Goal: Task Accomplishment & Management: Use online tool/utility

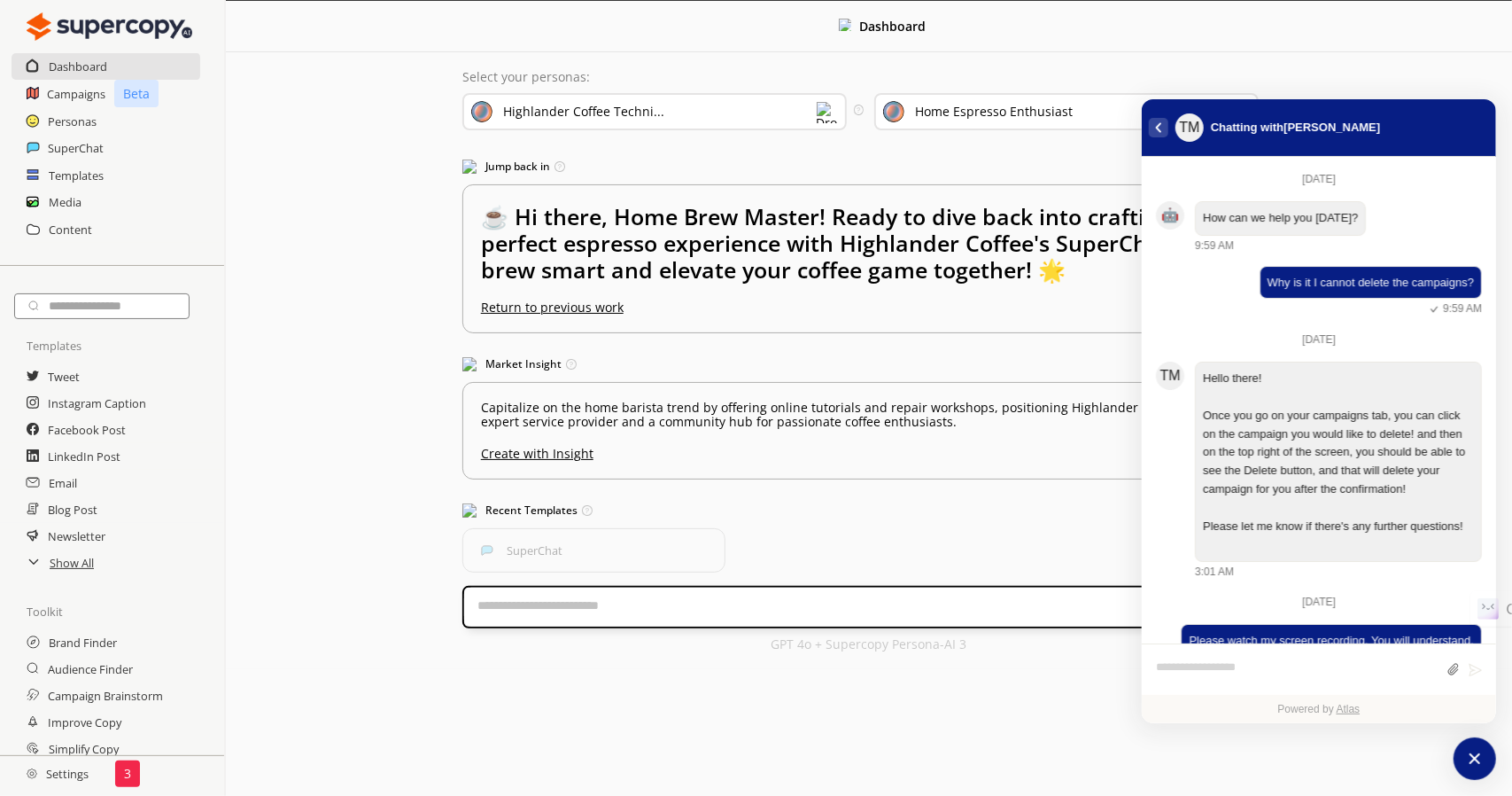
click at [1159, 128] on icon "atlas-back-button" at bounding box center [1158, 128] width 7 height 11
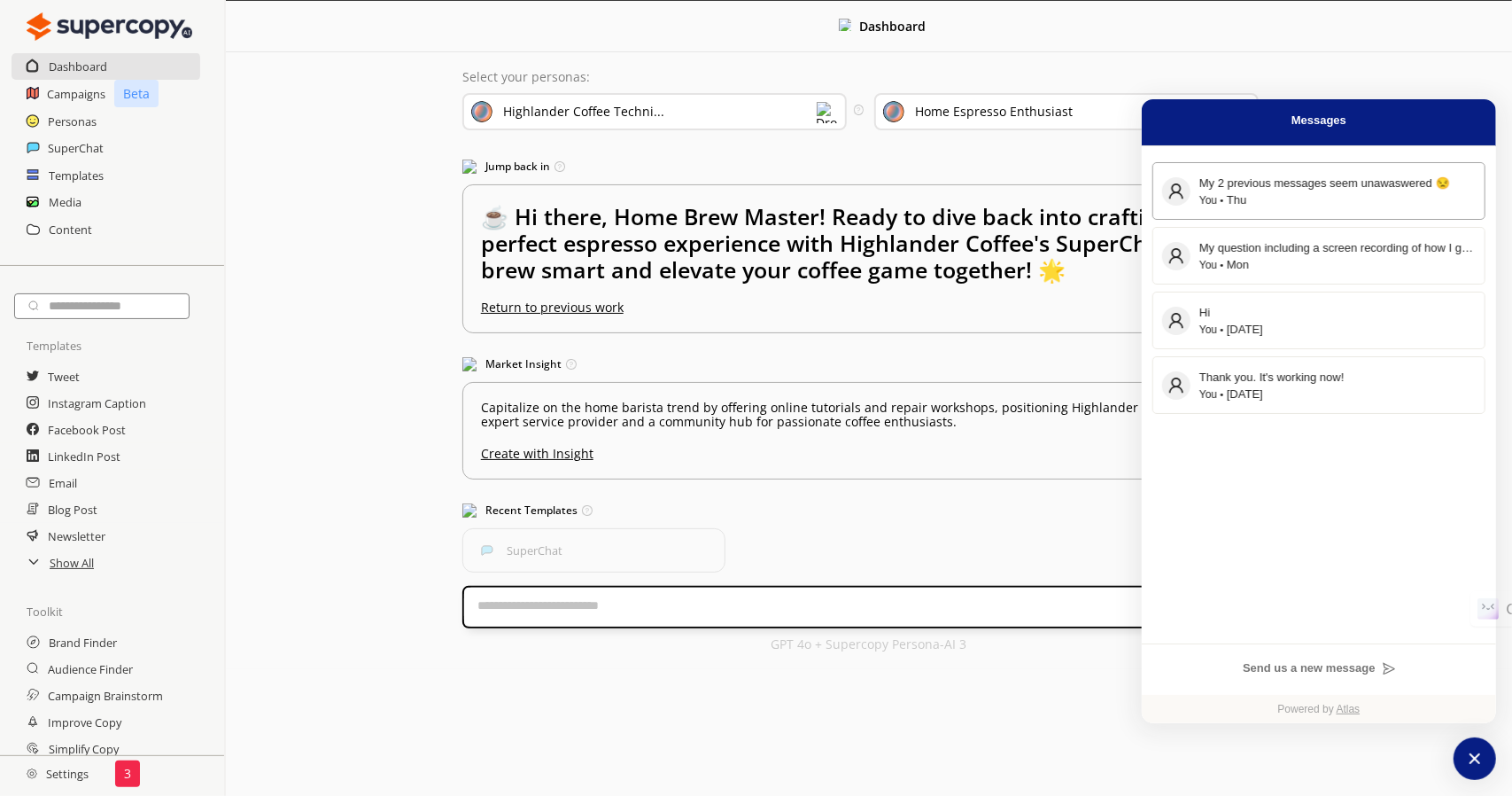
click at [1354, 201] on div "You Thu" at bounding box center [1338, 200] width 277 height 16
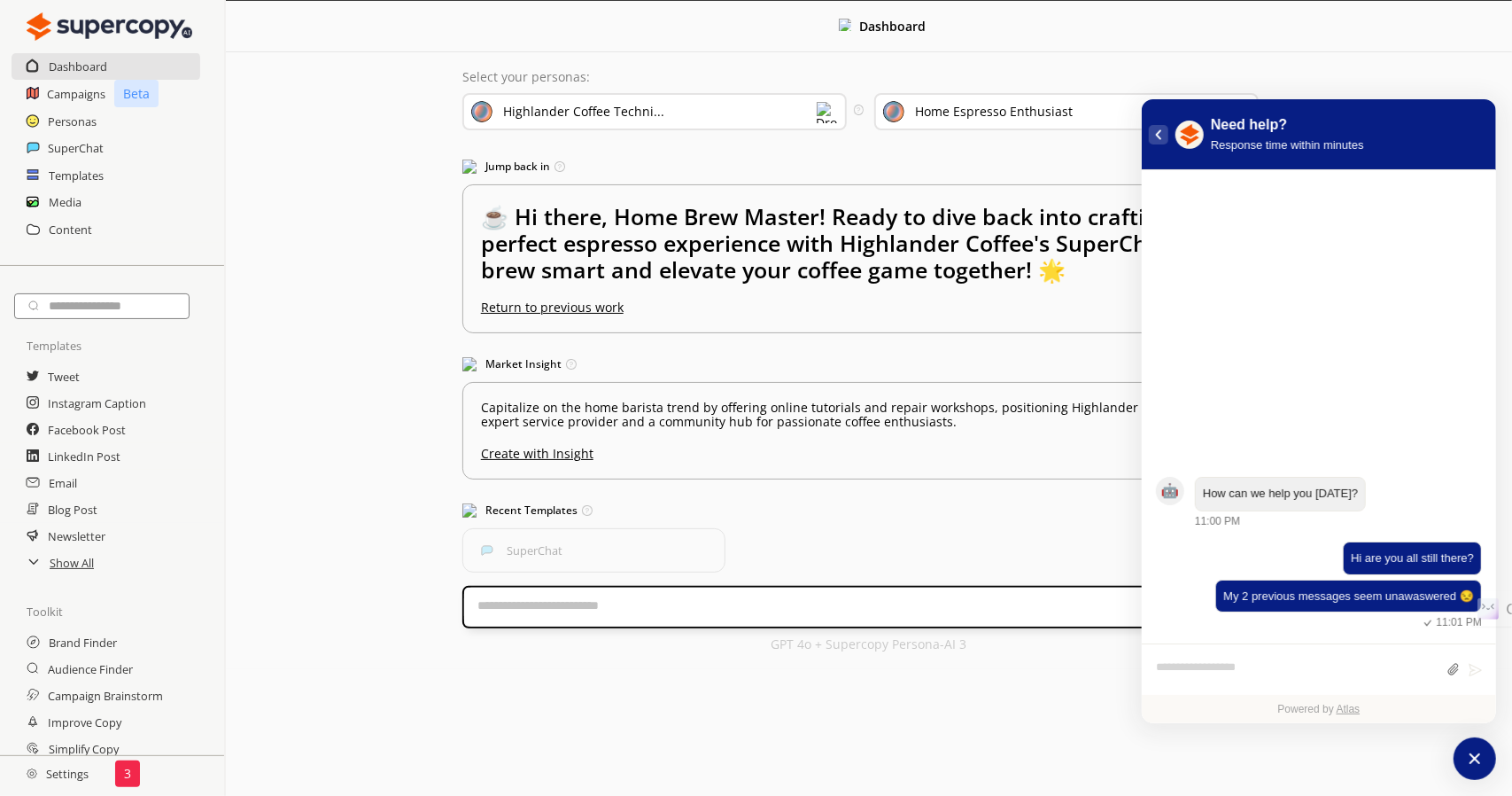
click at [1162, 130] on button "atlas-back-button" at bounding box center [1158, 135] width 20 height 20
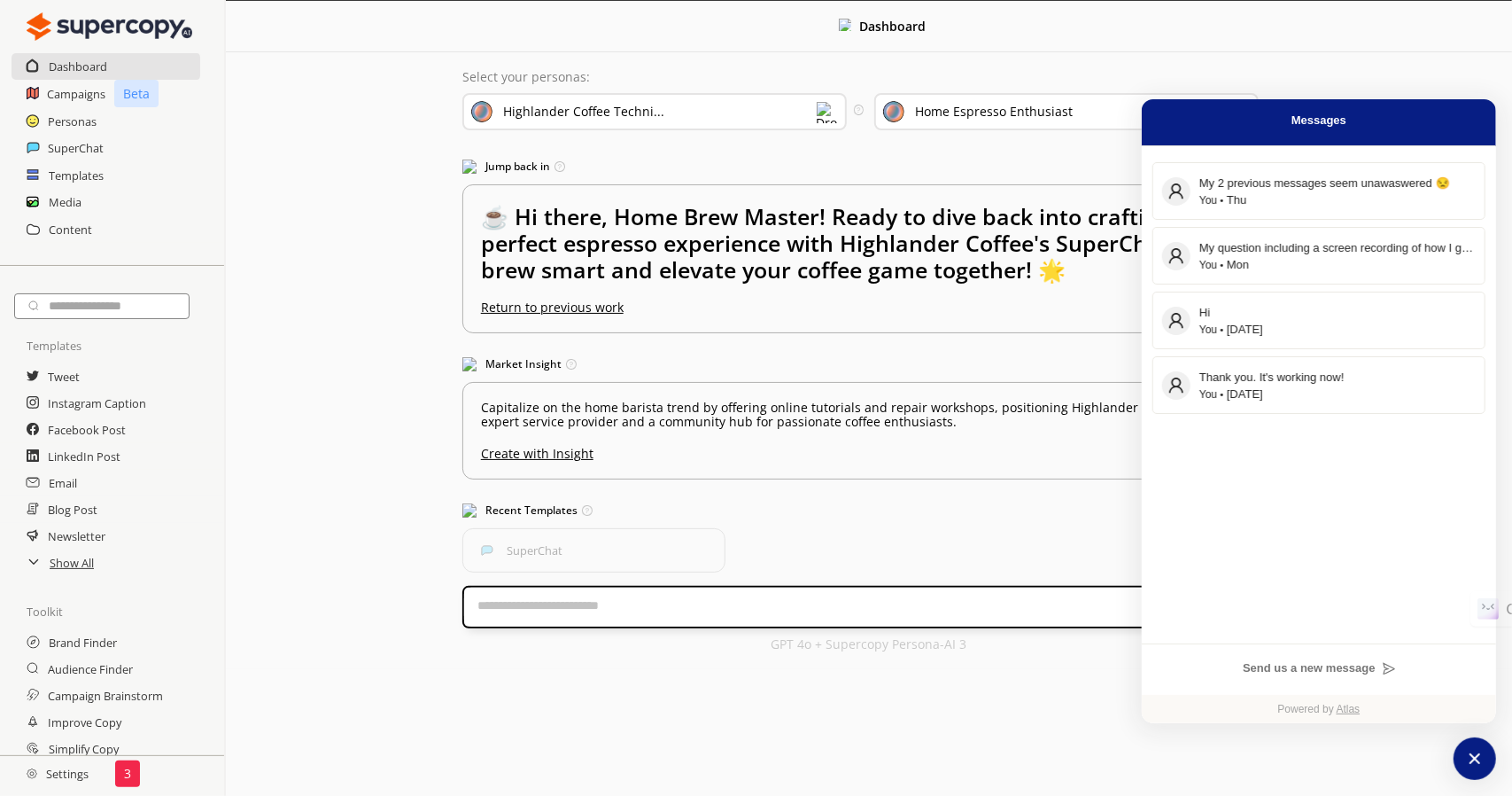
click at [325, 591] on div "Dashboard Select your personas: Highlander Coffee Techni... Select the brand pe…" at bounding box center [869, 335] width 1286 height 668
click at [409, 492] on div "Dashboard Select your personas: Highlander Coffee Techni... Select the brand pe…" at bounding box center [869, 335] width 1286 height 668
click at [374, 381] on div "Dashboard Select your personas: Highlander Coffee Techni... Select the brand pe…" at bounding box center [869, 335] width 1286 height 668
click at [363, 398] on div "Dashboard Select your personas: Highlander Coffee Techni... Select the brand pe…" at bounding box center [869, 335] width 1286 height 668
click at [94, 93] on h2 "Campaigns" at bounding box center [76, 94] width 59 height 27
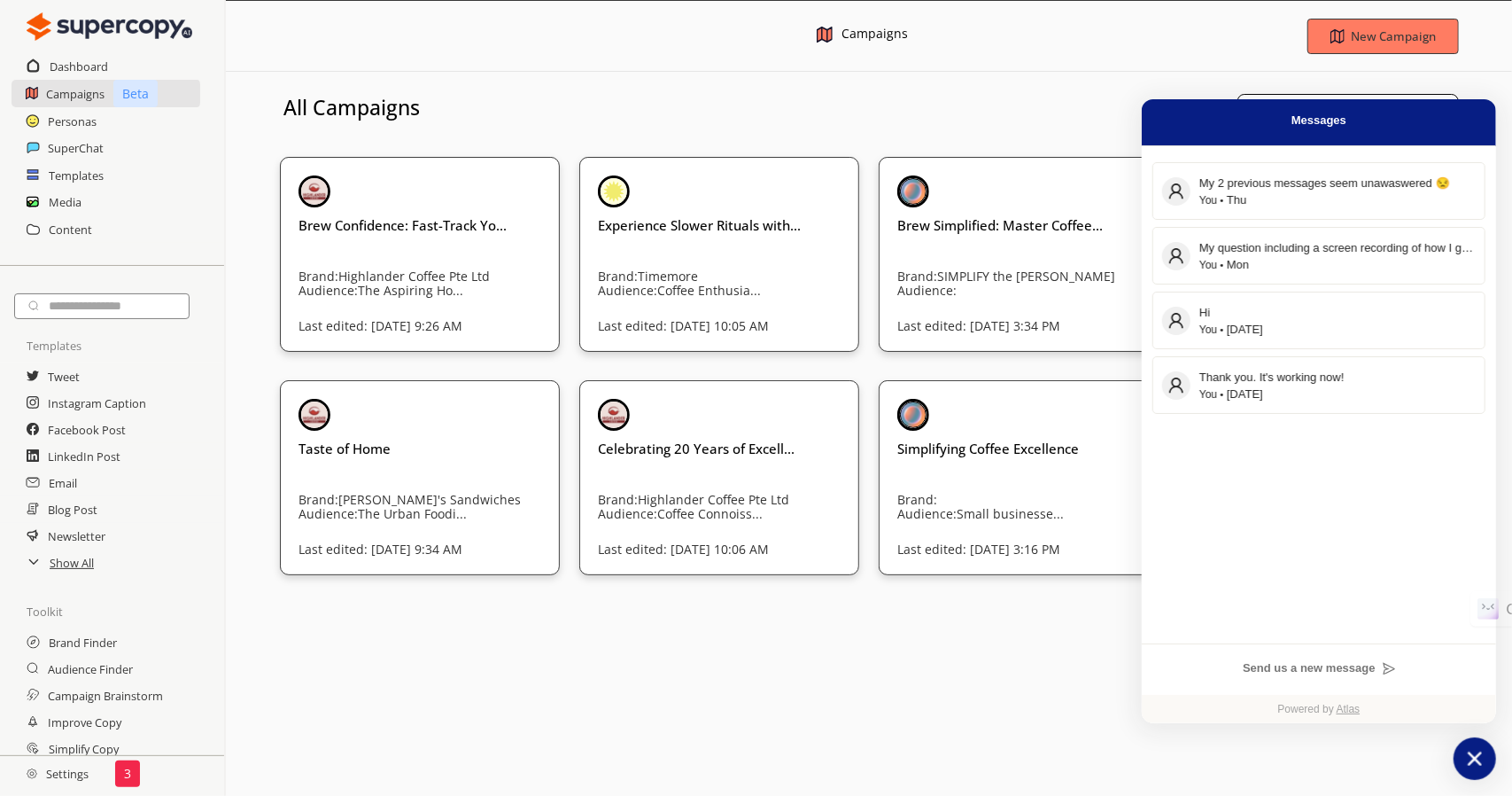
click at [1472, 759] on icon "atlas-launcher" at bounding box center [1475, 758] width 14 height 14
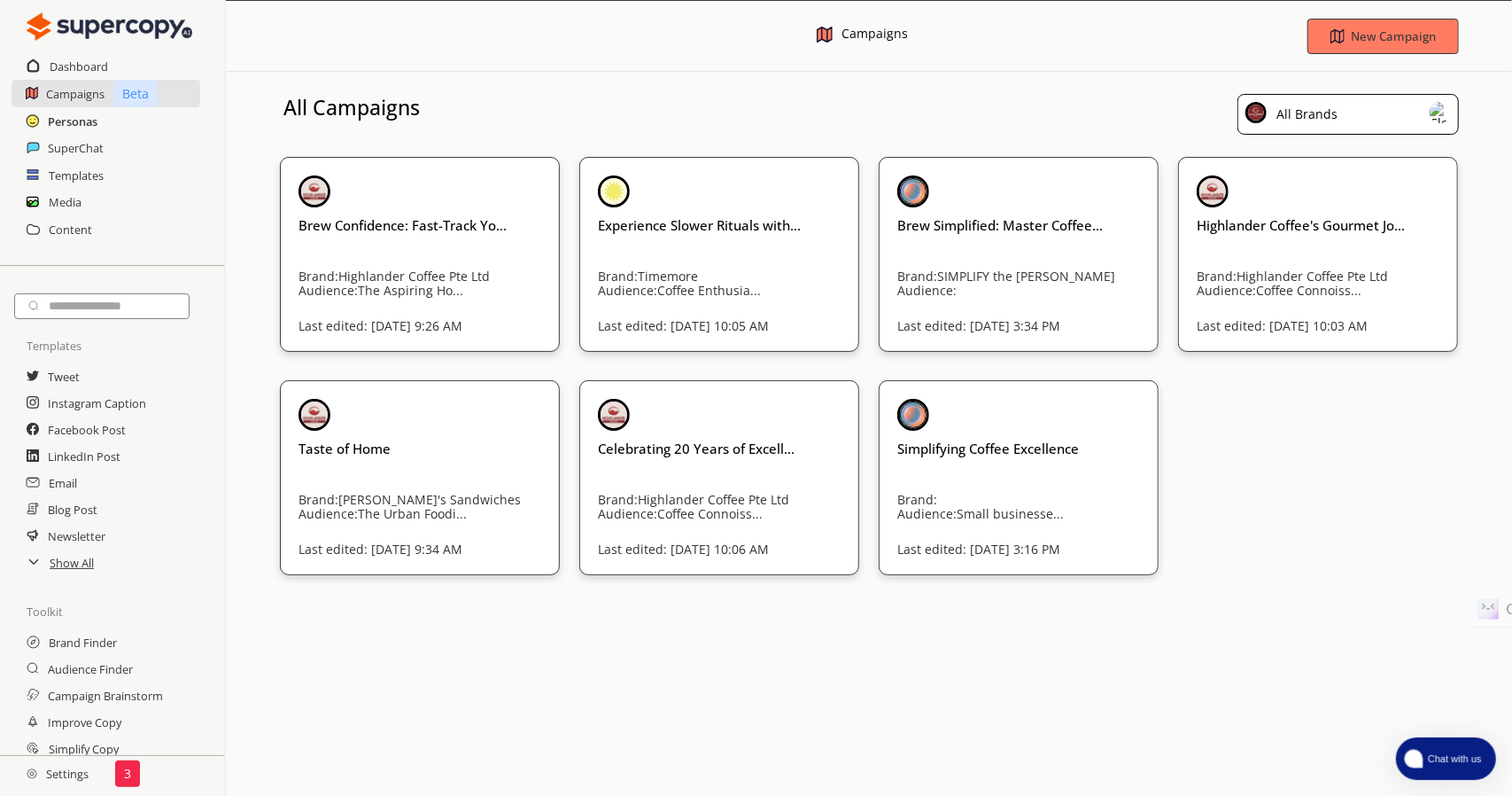
click at [94, 122] on h2 "Personas" at bounding box center [72, 121] width 49 height 27
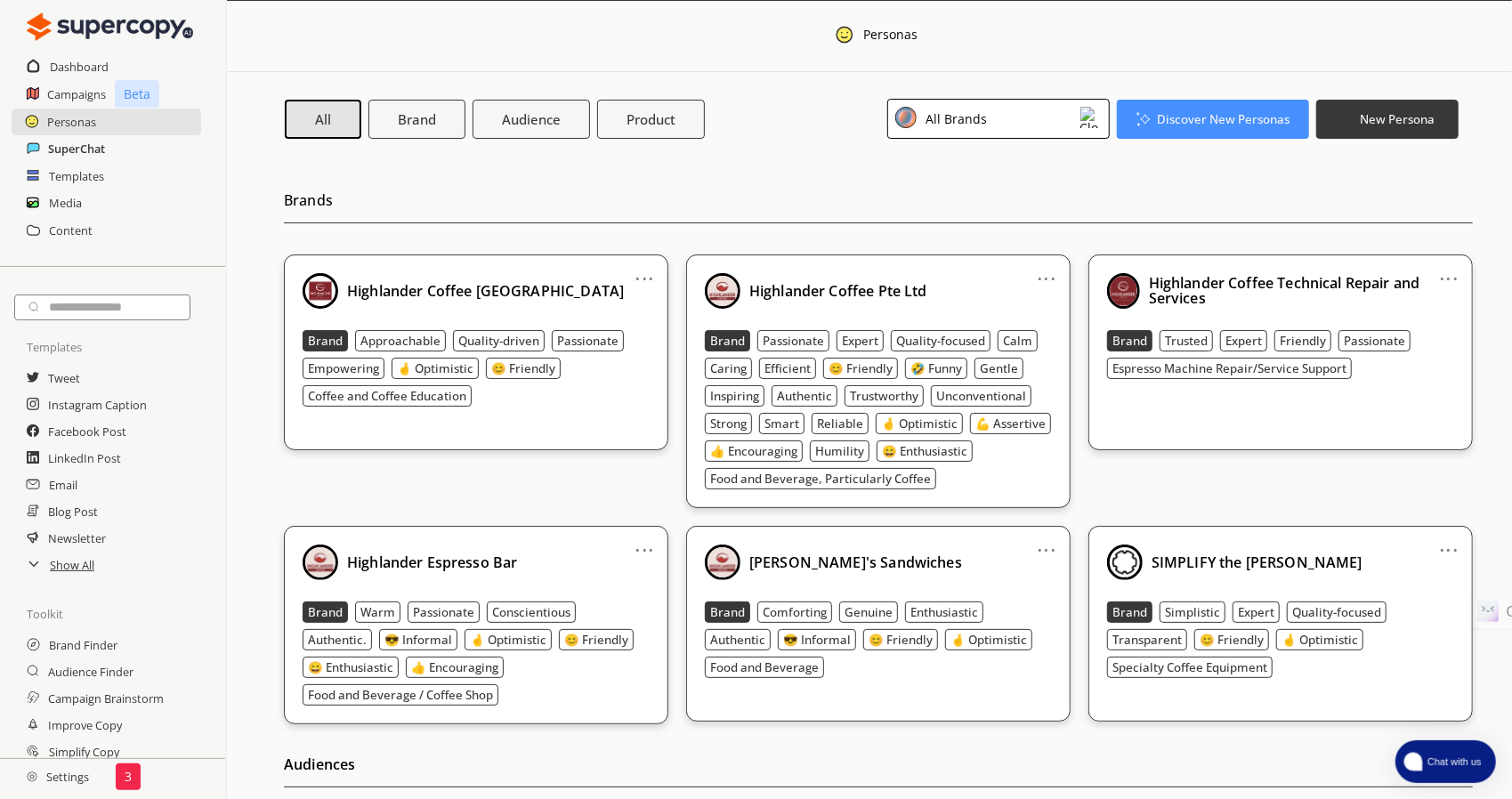
click at [98, 152] on h2 "SuperChat" at bounding box center [76, 149] width 57 height 27
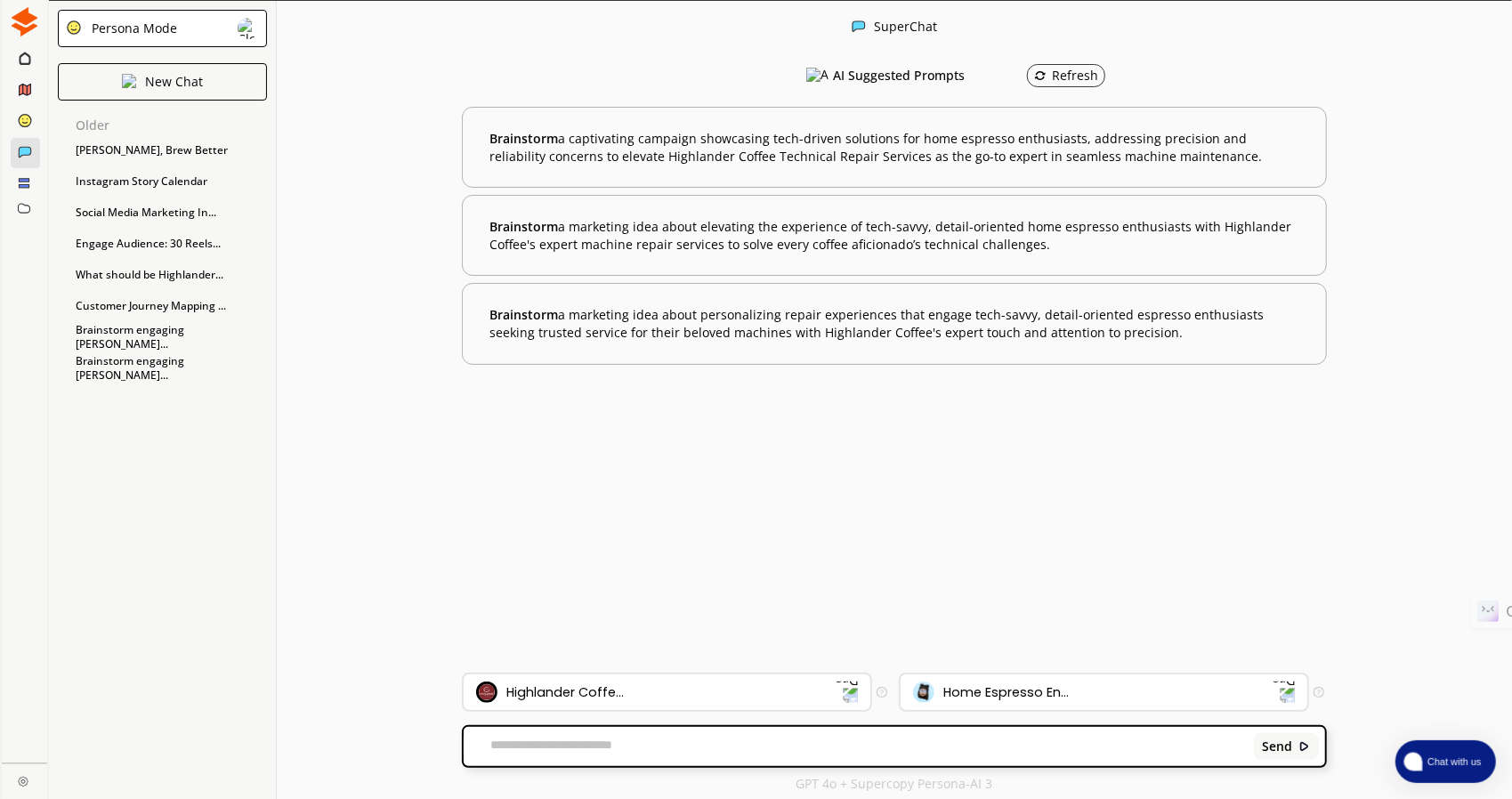
click at [28, 23] on img at bounding box center [24, 22] width 30 height 30
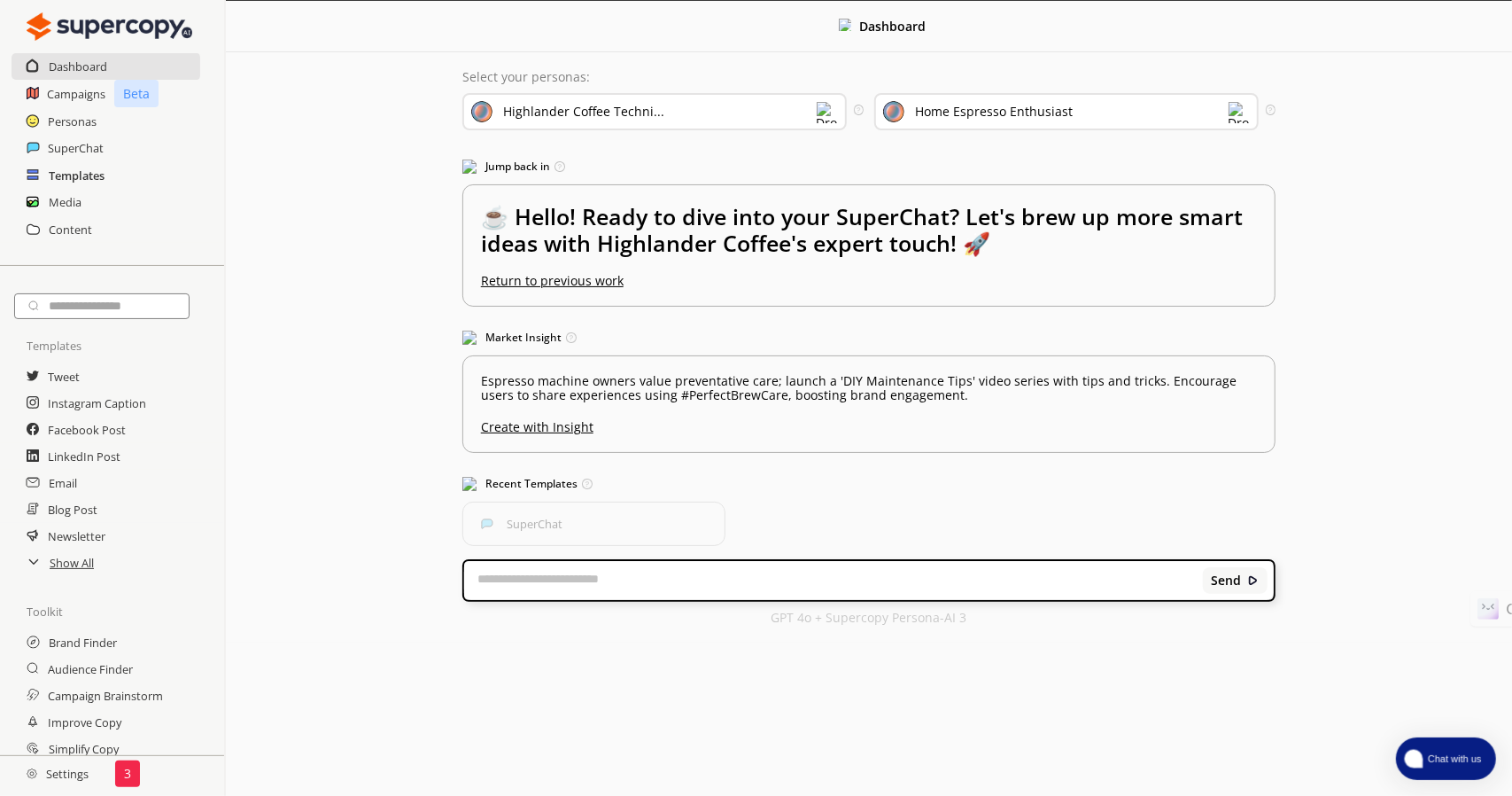
click at [90, 177] on h2 "Templates" at bounding box center [76, 176] width 56 height 27
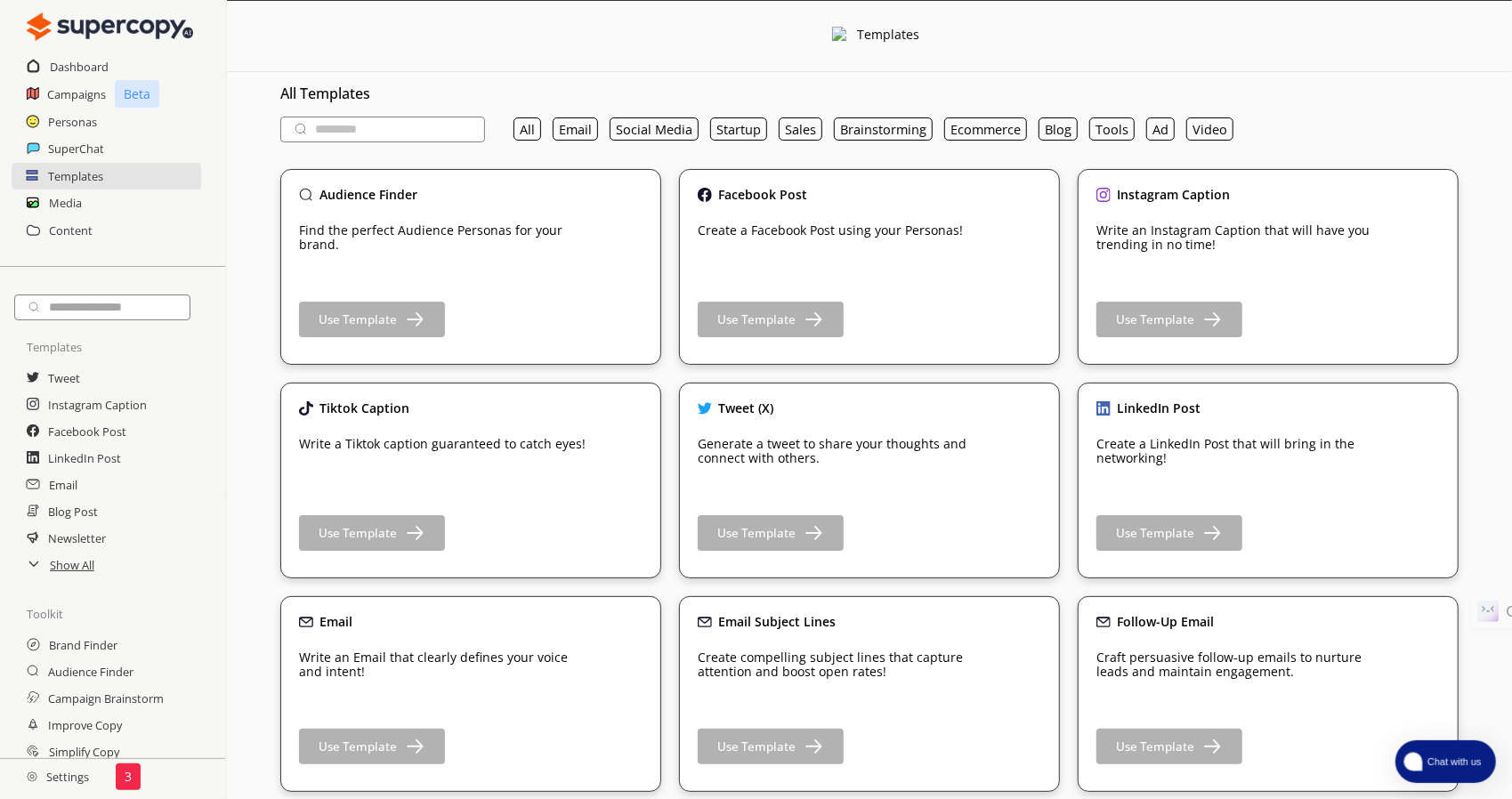
click at [819, 458] on p "Generate a tweet to share your thoughts and connect with others." at bounding box center [844, 451] width 294 height 29
click at [744, 533] on b "Use Template" at bounding box center [755, 533] width 82 height 17
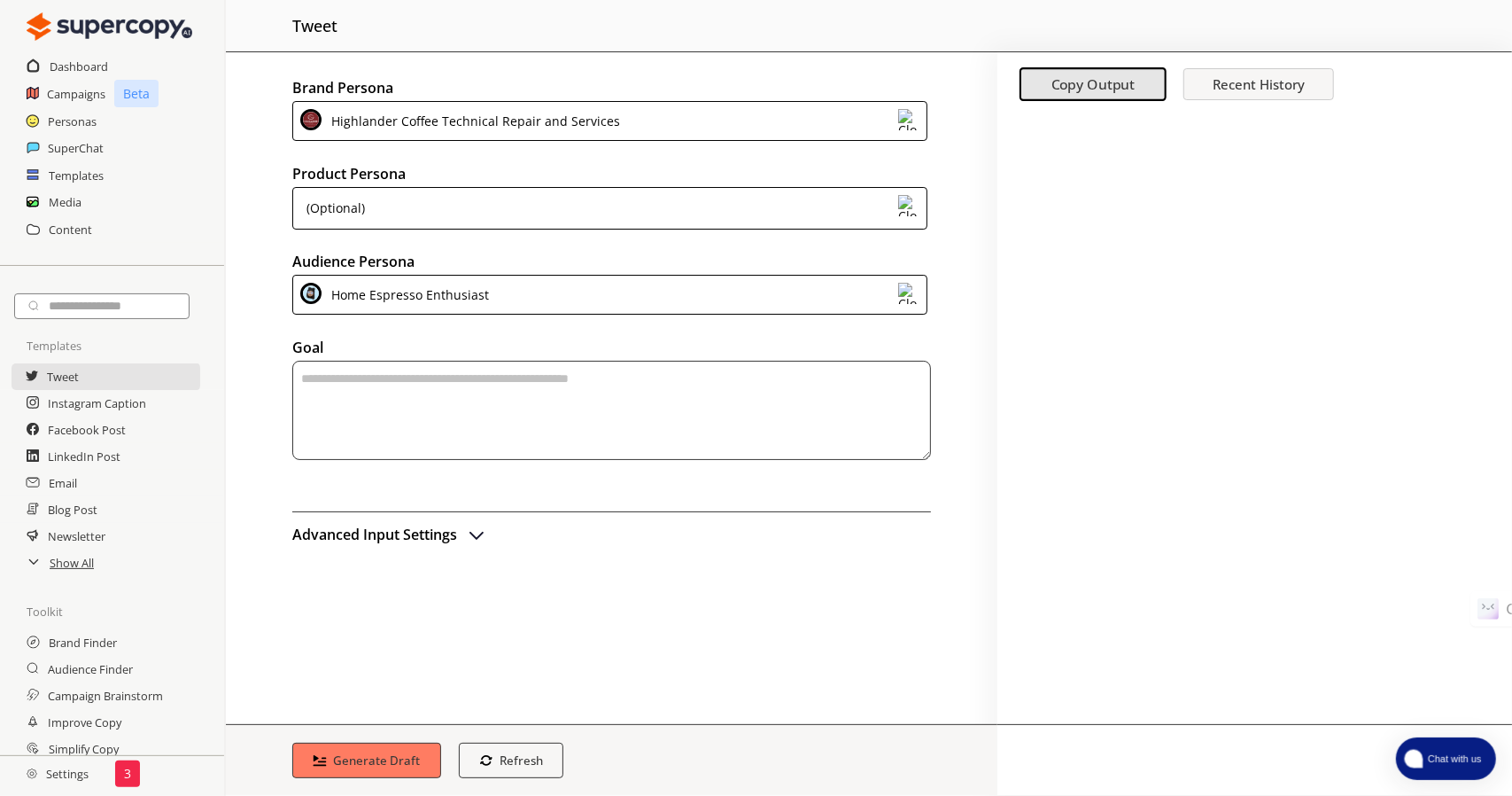
click at [73, 347] on h2 "Templates" at bounding box center [54, 345] width 108 height 35
click at [95, 566] on div "Show All" at bounding box center [112, 563] width 224 height 27
click at [80, 571] on h2 "Show All" at bounding box center [72, 563] width 46 height 27
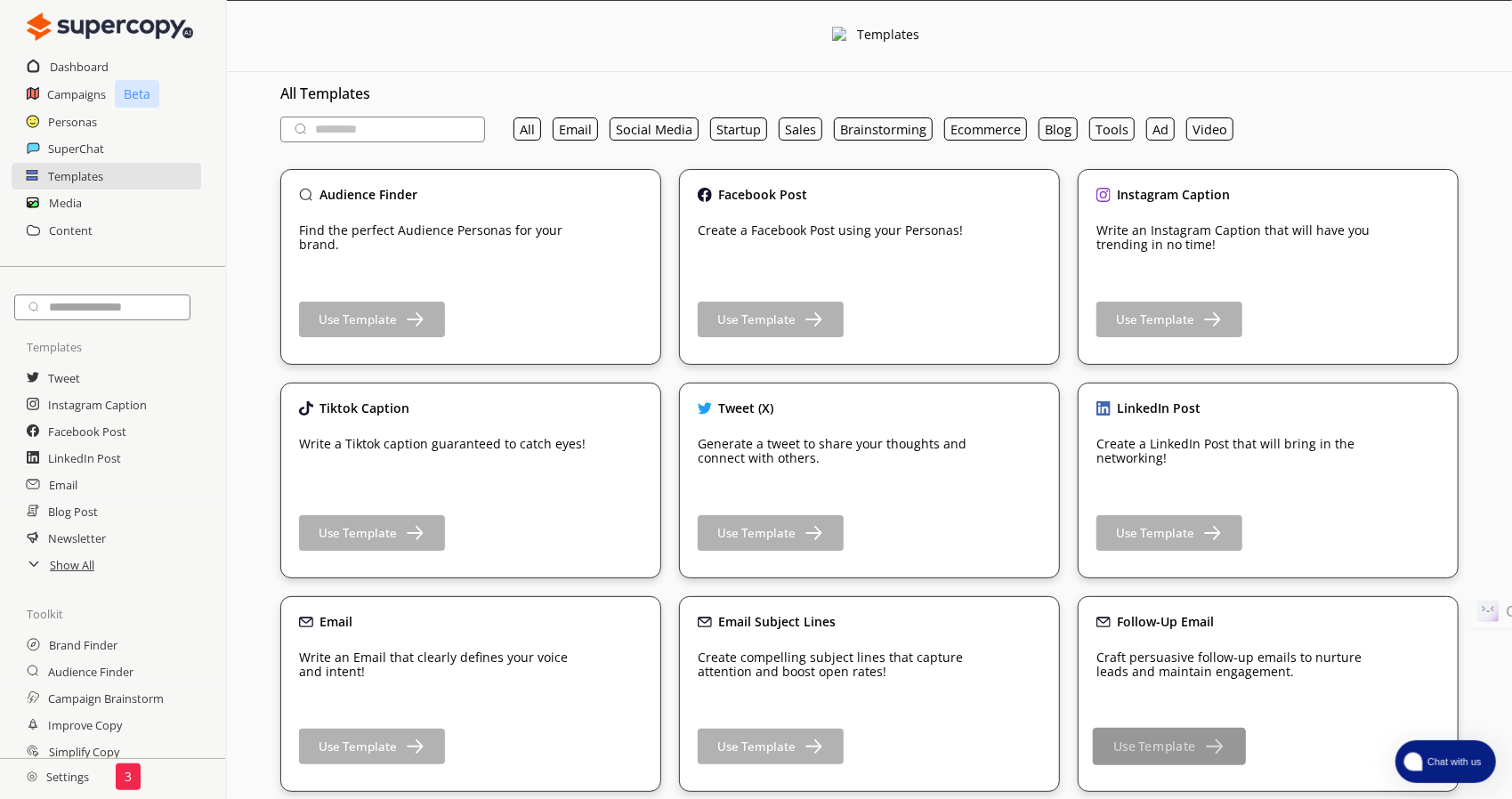
click at [1158, 745] on b "Use Template" at bounding box center [1154, 747] width 82 height 17
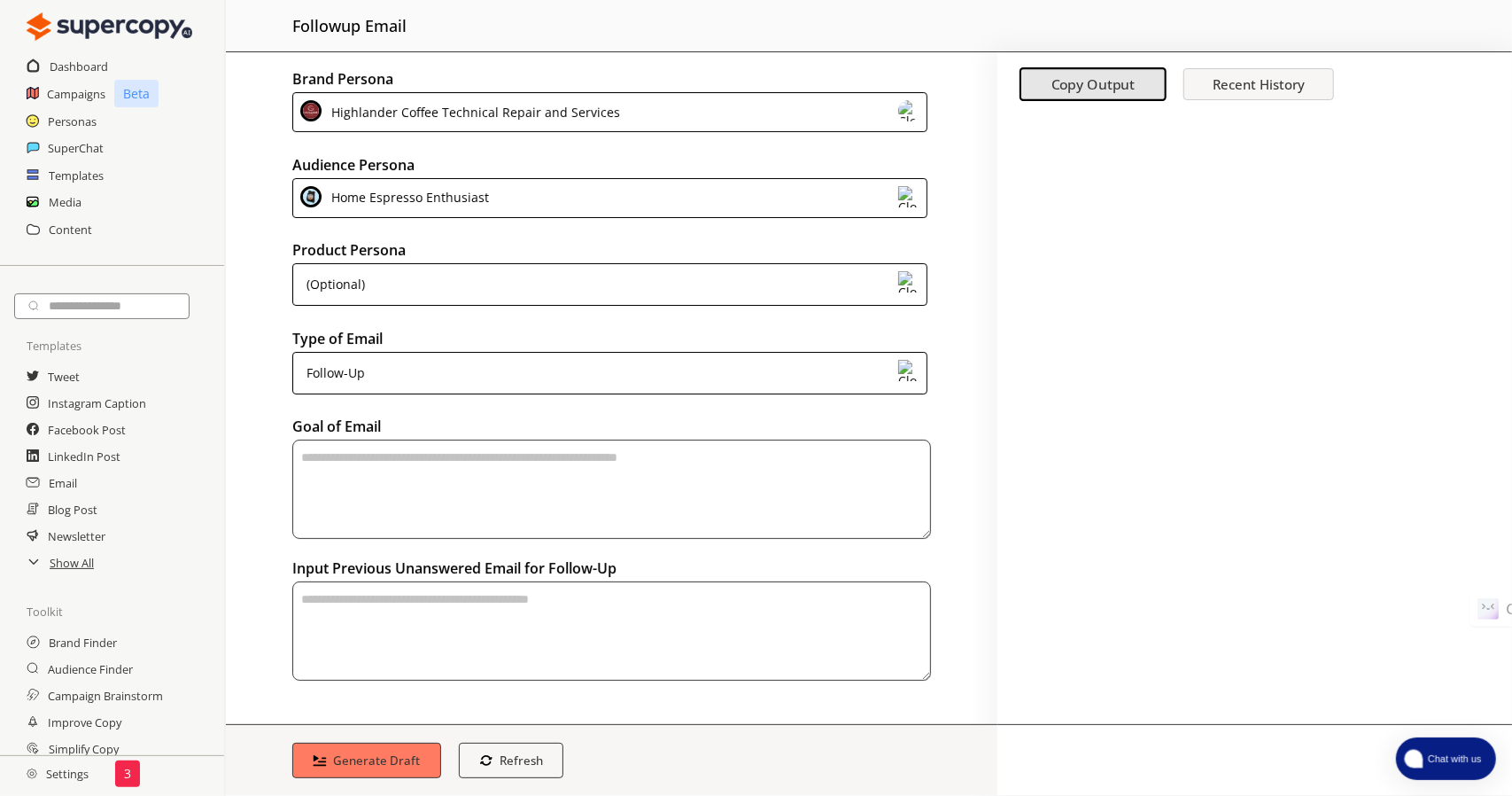
click at [430, 290] on div "(Optional)" at bounding box center [610, 284] width 635 height 42
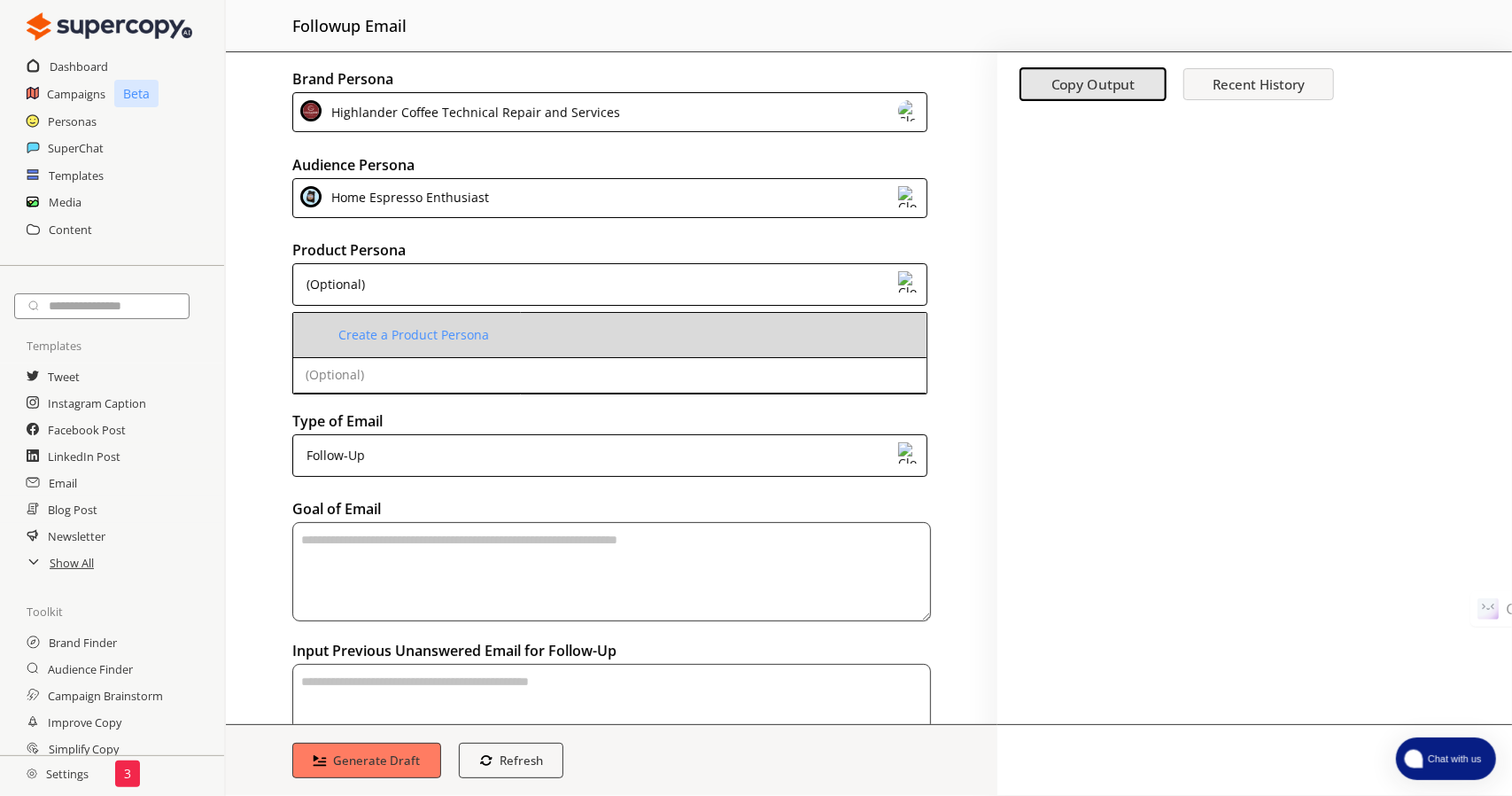
click at [312, 332] on img at bounding box center [316, 333] width 22 height 22
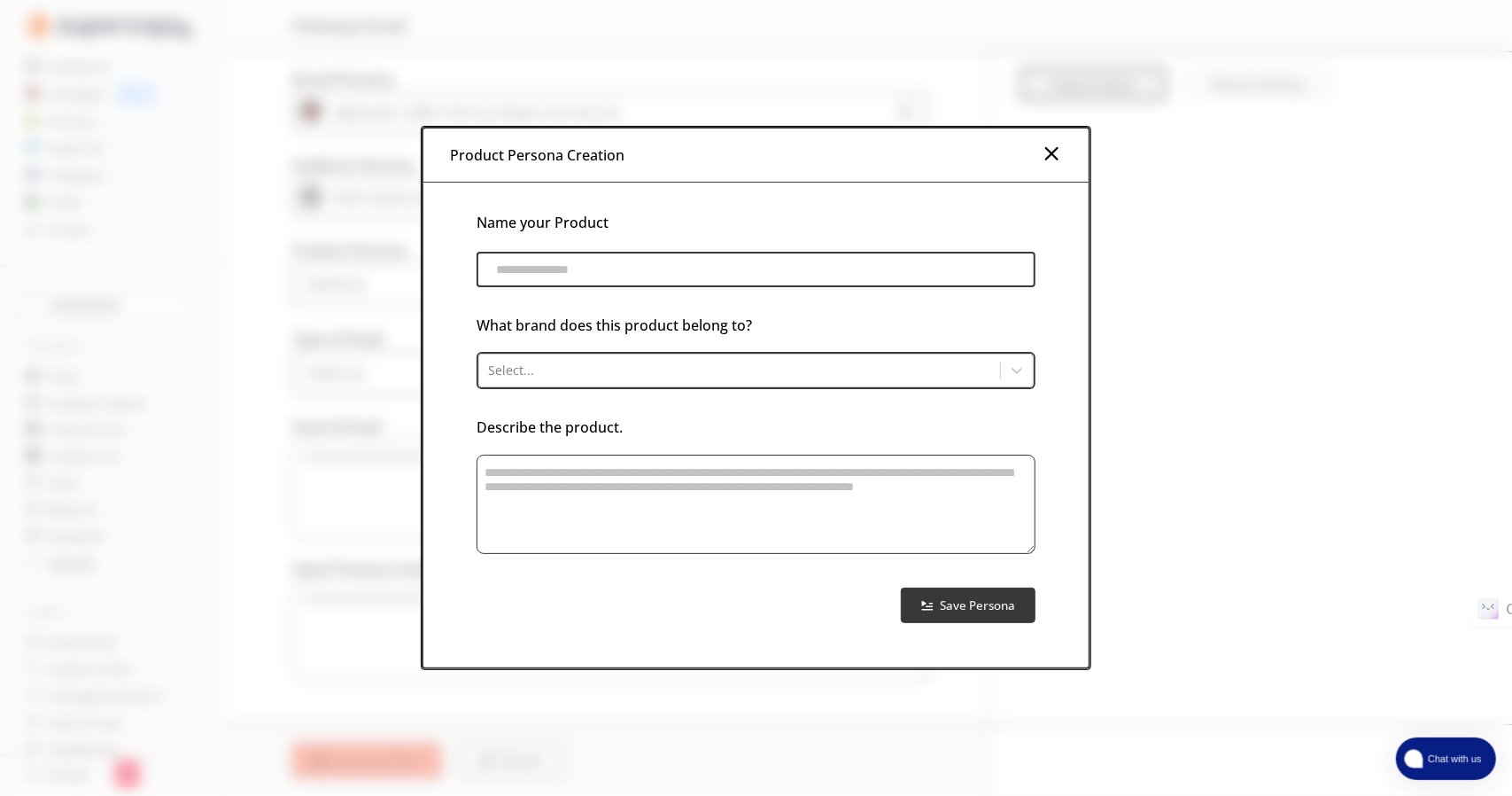
click at [685, 270] on input "product-persona-input-input" at bounding box center [756, 269] width 558 height 35
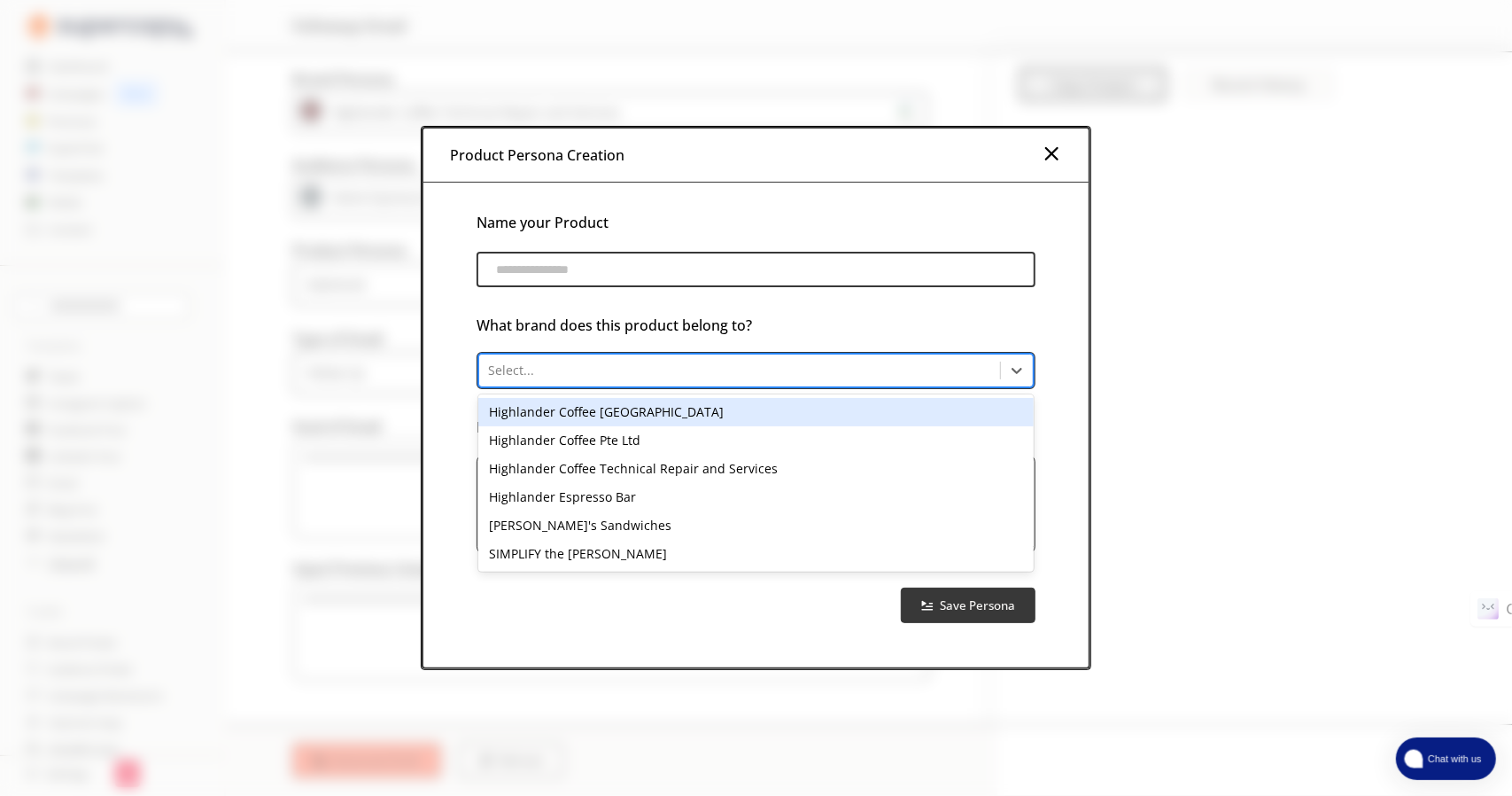
click at [665, 382] on div "Select..." at bounding box center [740, 371] width 521 height 25
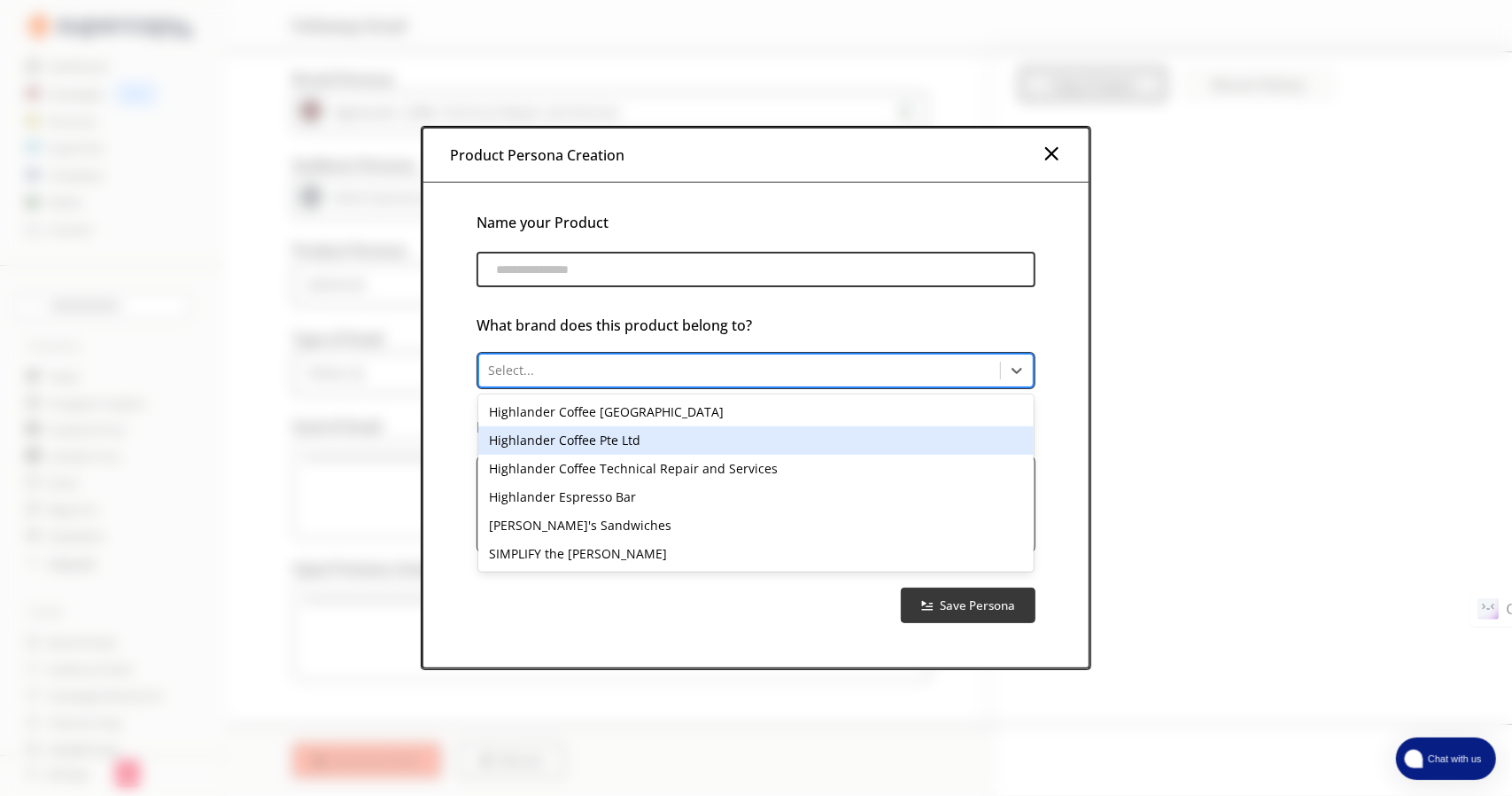
click at [645, 434] on div "Highlander Coffee Pte Ltd" at bounding box center [756, 440] width 555 height 29
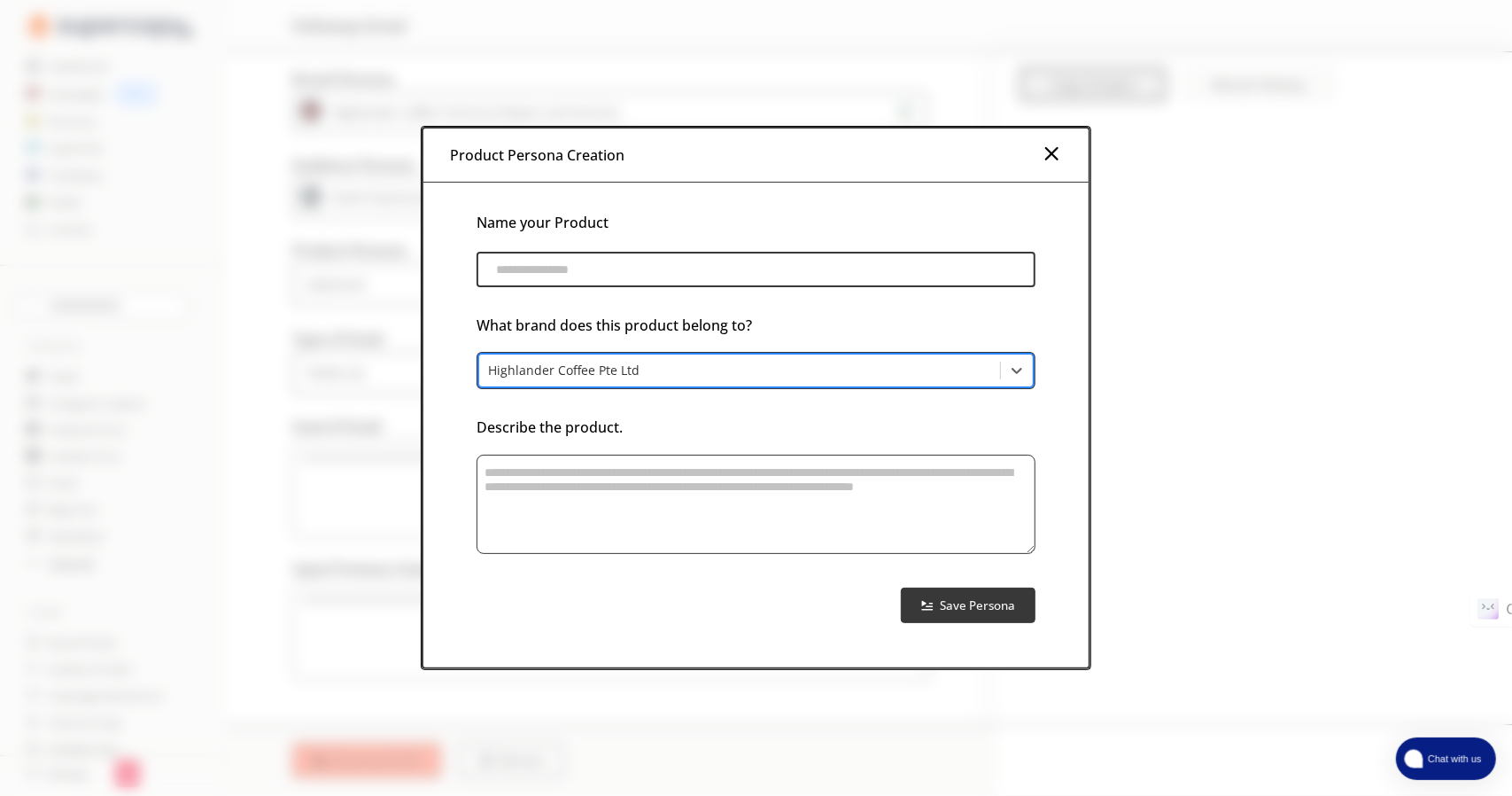
click at [694, 268] on input "product-persona-input-input" at bounding box center [756, 269] width 558 height 35
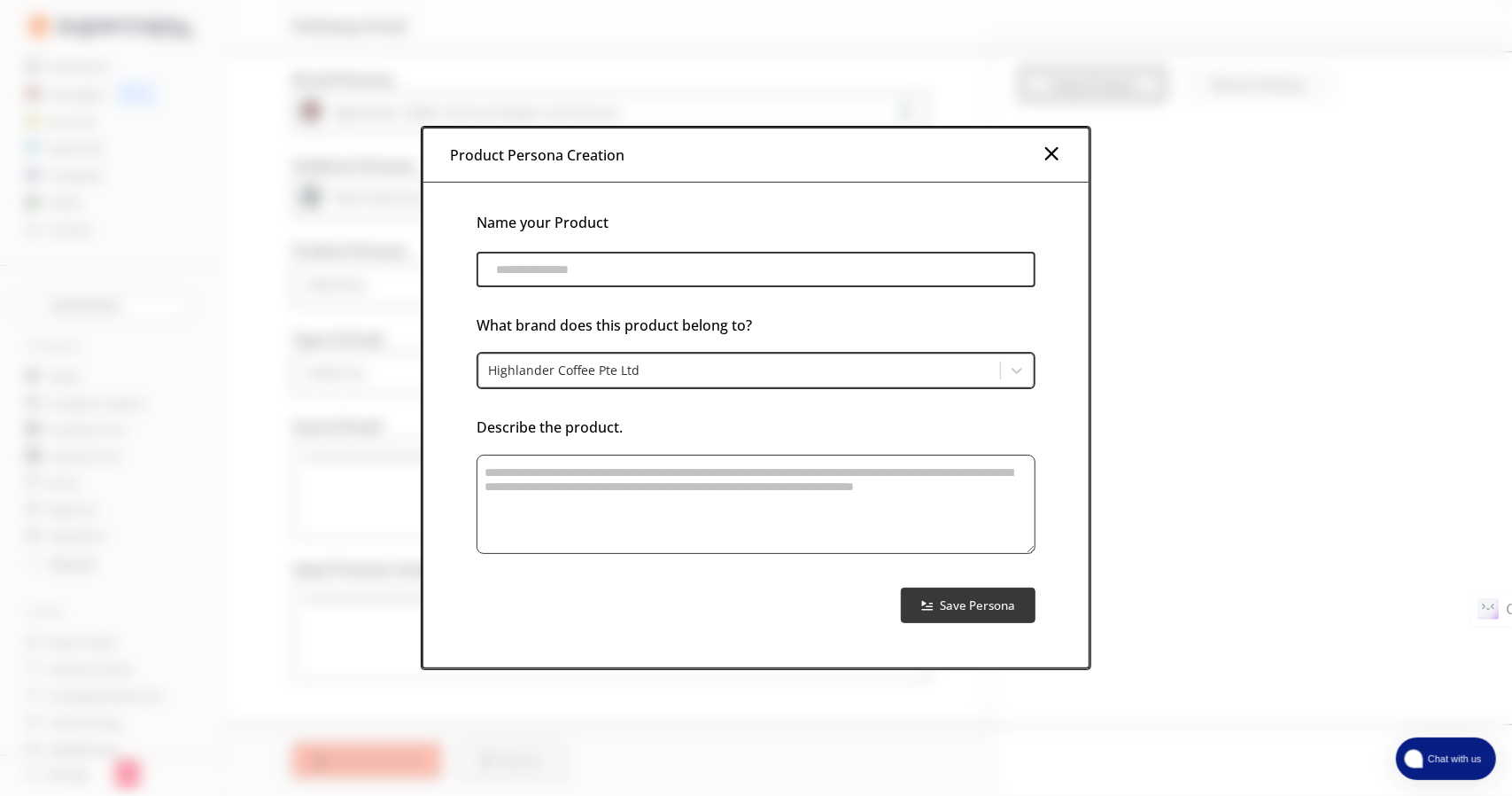
click at [641, 491] on textarea "product-persona-input-textarea" at bounding box center [756, 504] width 558 height 99
click at [1054, 159] on img at bounding box center [1051, 154] width 22 height 22
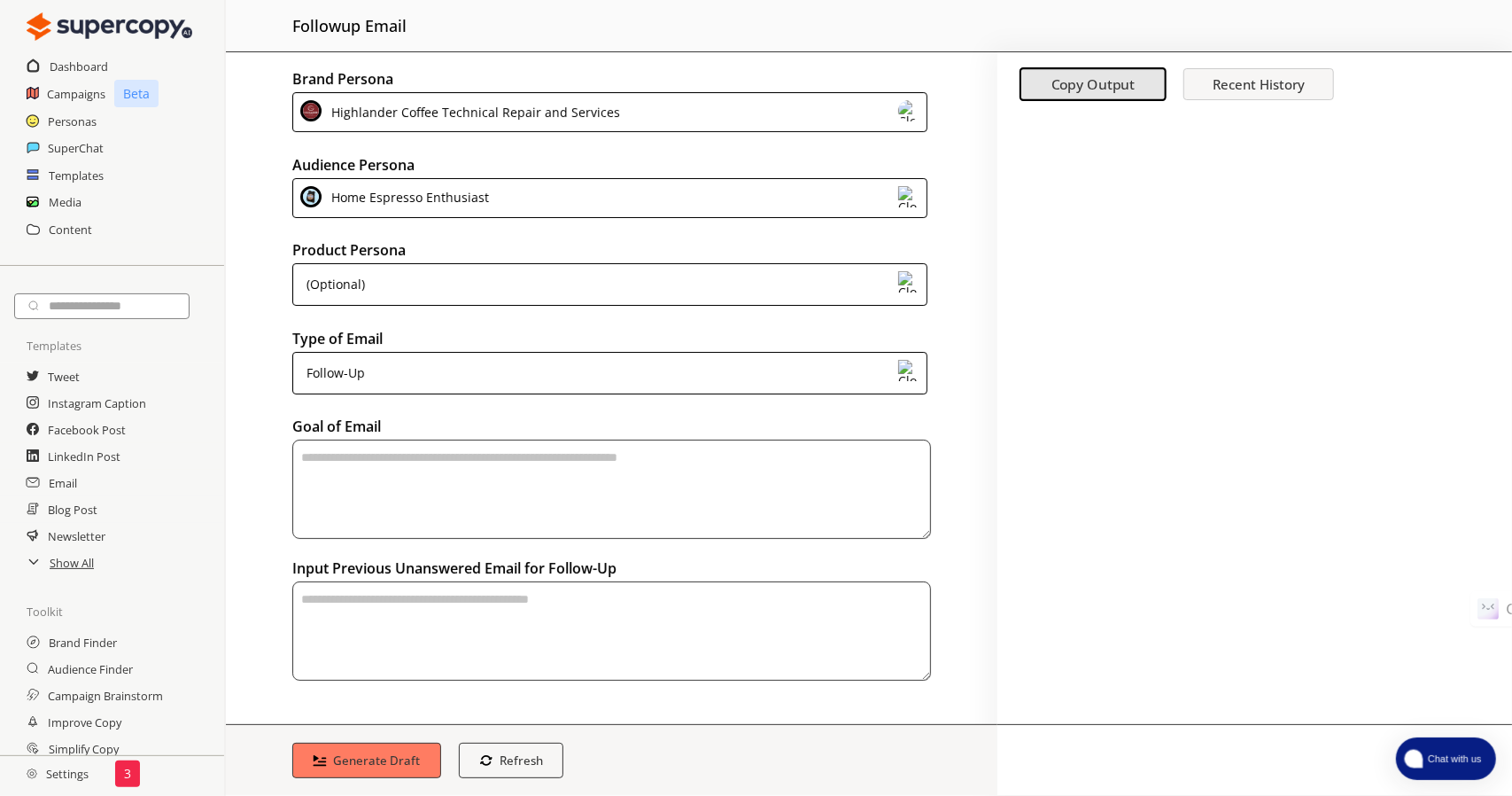
click at [653, 113] on div "Highlander Coffee Technical Repair and Services" at bounding box center [610, 112] width 635 height 40
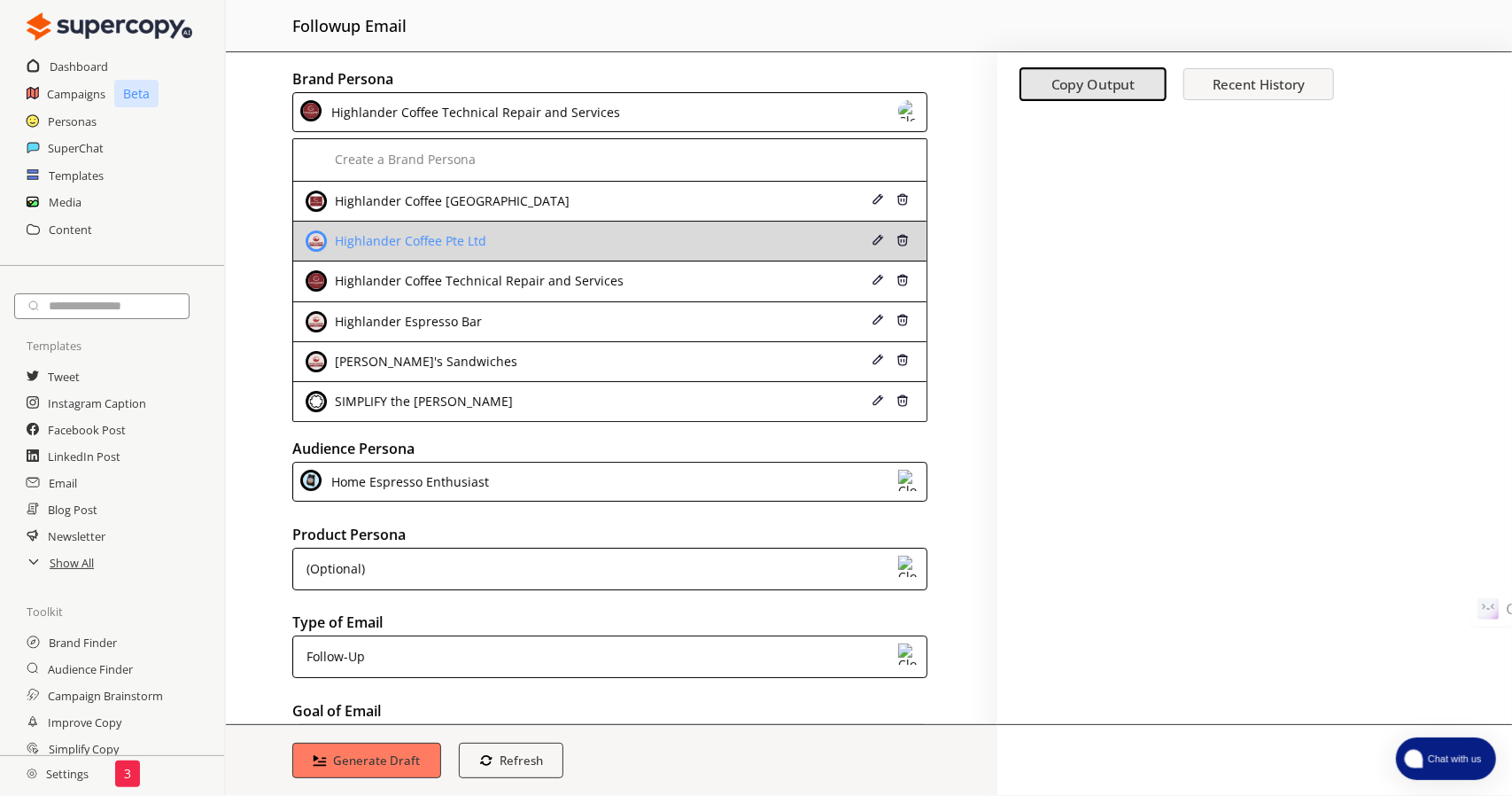
click at [594, 230] on div "Highlander Coffee Pte Ltd" at bounding box center [553, 241] width 497 height 22
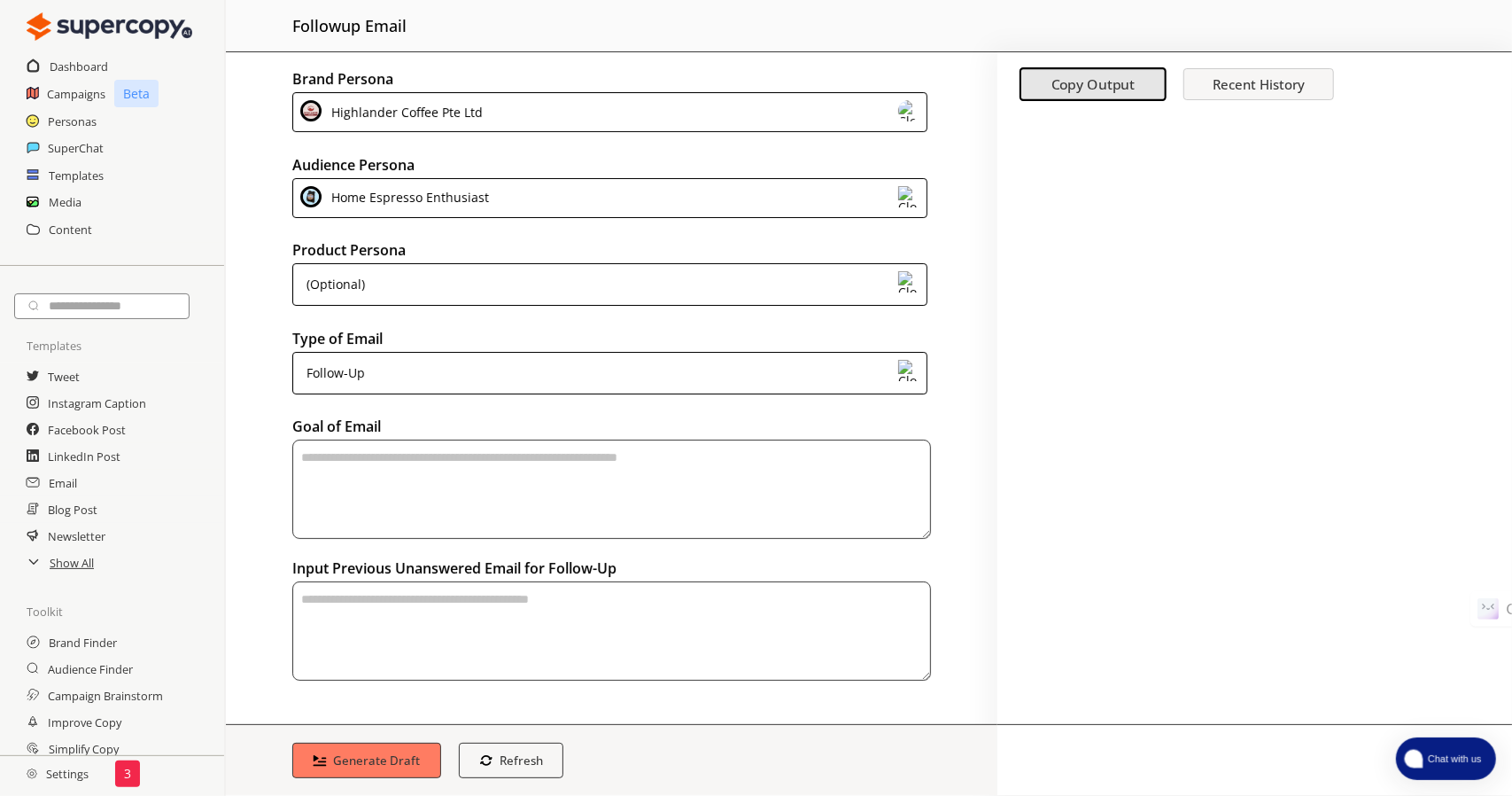
click at [504, 273] on div "(Optional)" at bounding box center [610, 284] width 635 height 42
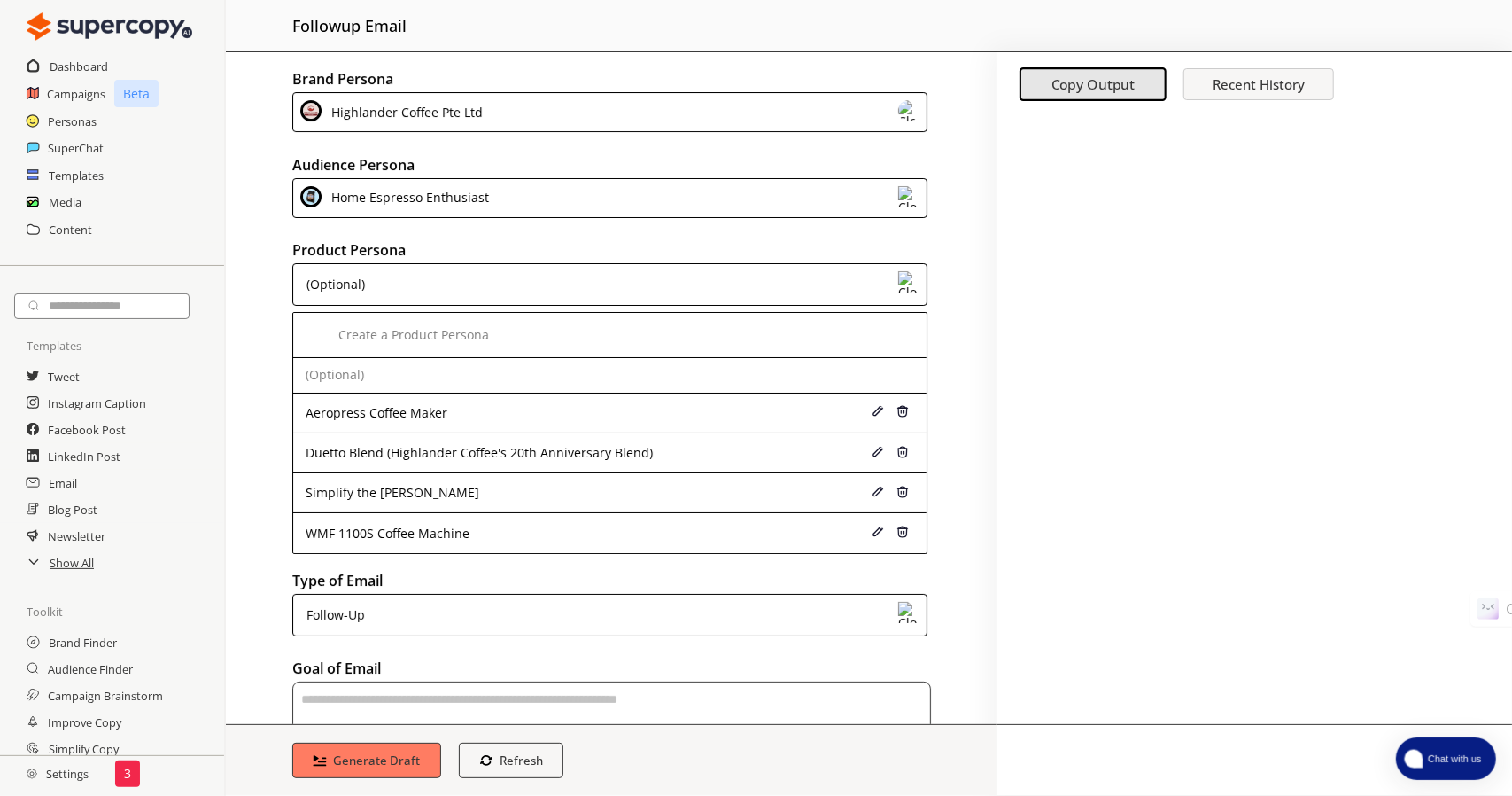
click at [503, 273] on div "(Optional)" at bounding box center [610, 284] width 635 height 42
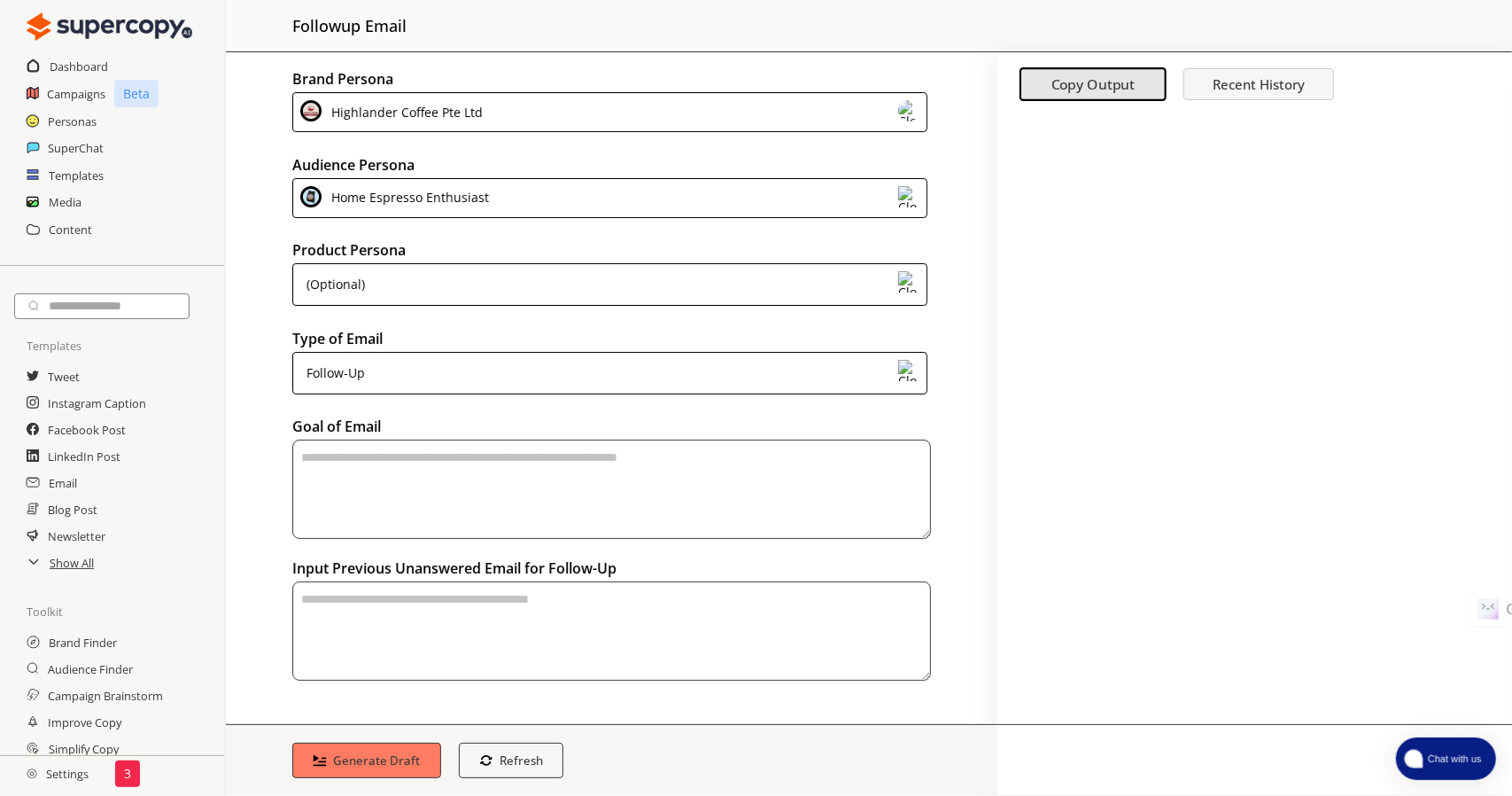
click at [521, 469] on textarea "textarea-textarea" at bounding box center [611, 489] width 638 height 99
click at [757, 371] on div "Follow-Up" at bounding box center [610, 373] width 635 height 42
click at [1000, 406] on div at bounding box center [1254, 419] width 514 height 610
click at [69, 93] on h2 "Campaigns" at bounding box center [76, 94] width 59 height 27
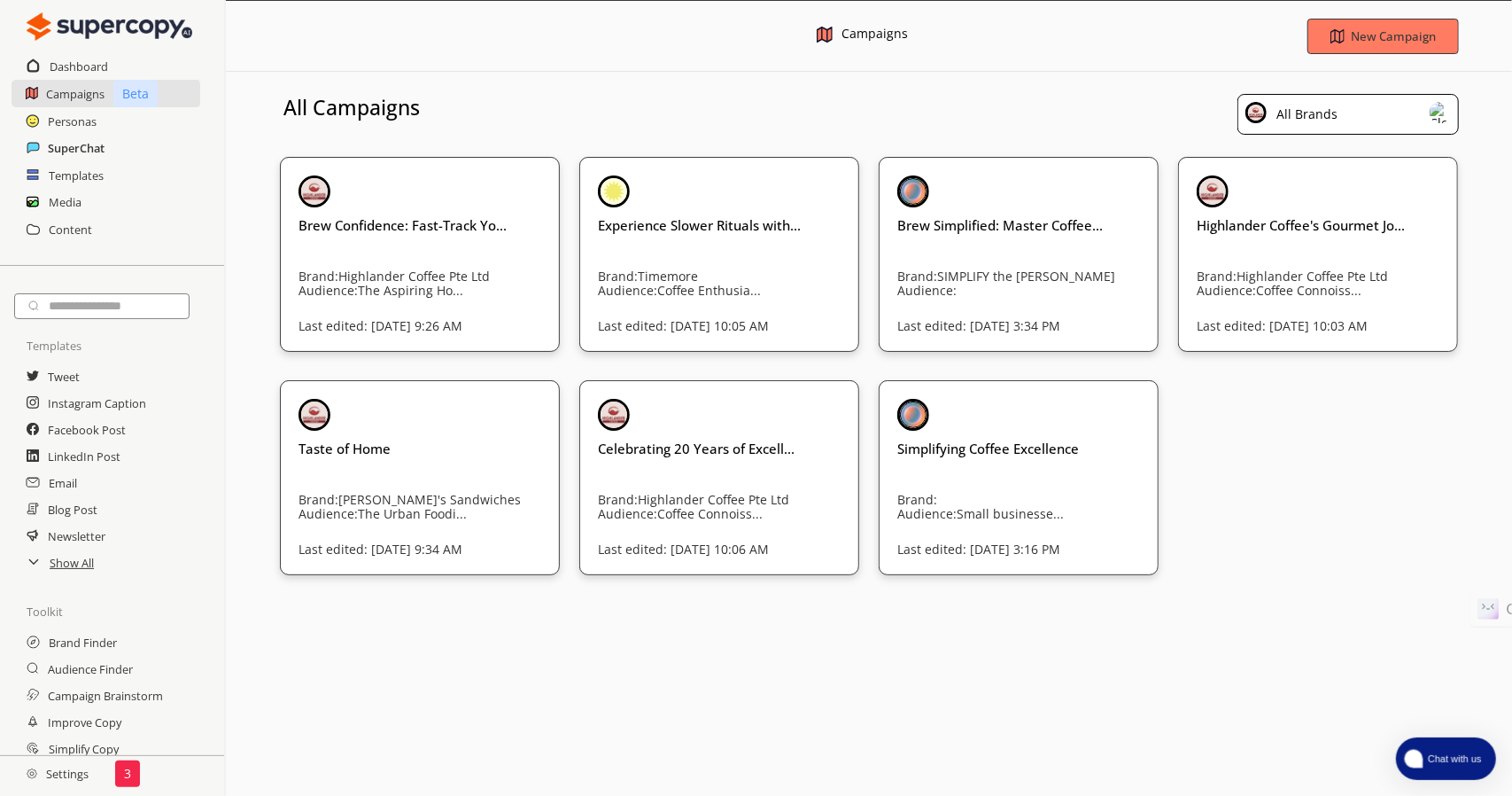
click at [66, 143] on h2 "SuperChat" at bounding box center [75, 148] width 57 height 27
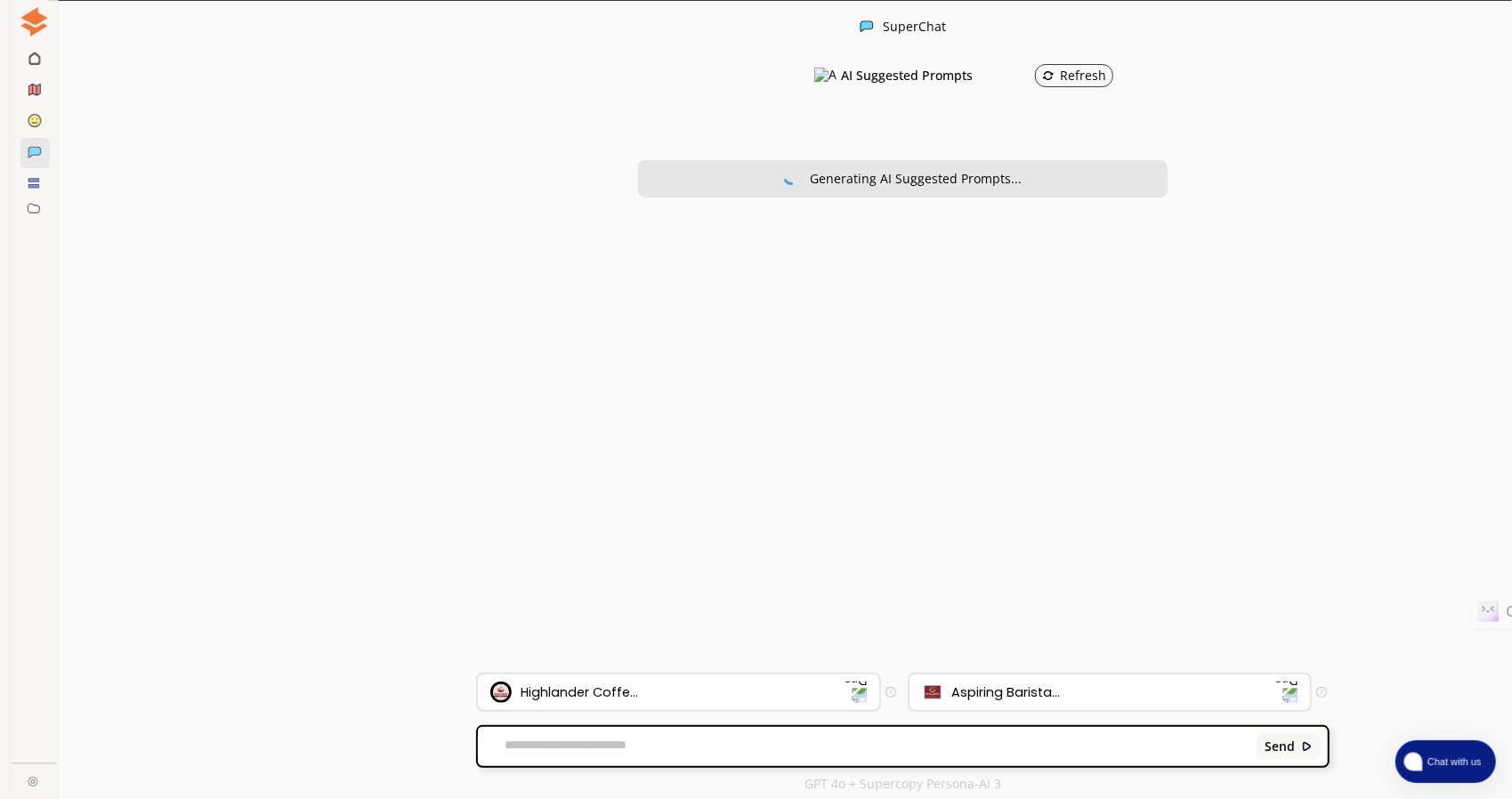
click at [743, 693] on div "Highlander Coffe..." at bounding box center [668, 693] width 355 height 22
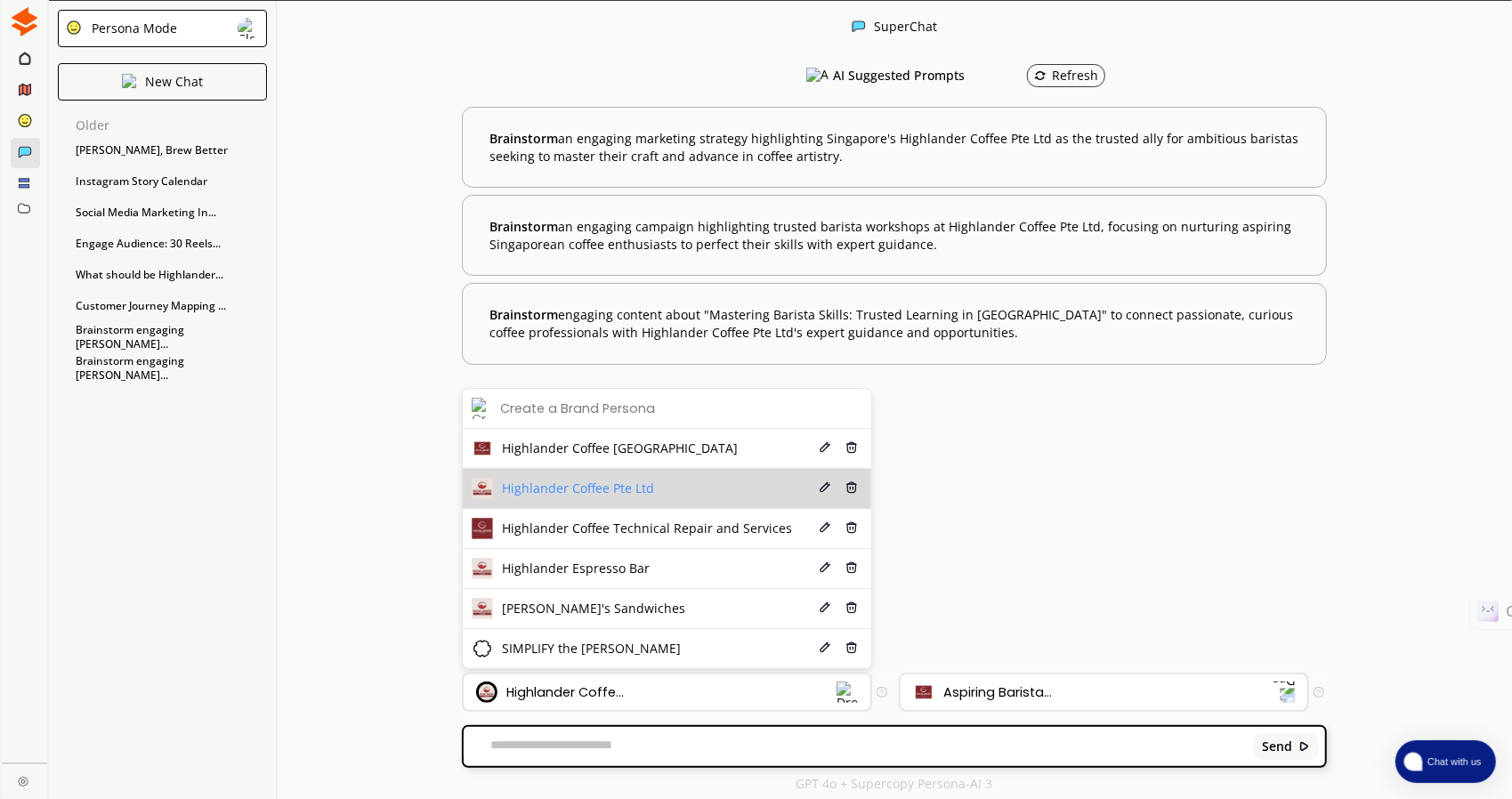
click at [742, 483] on li "Highlander Coffee Pte Ltd Edit Delete" at bounding box center [667, 489] width 409 height 40
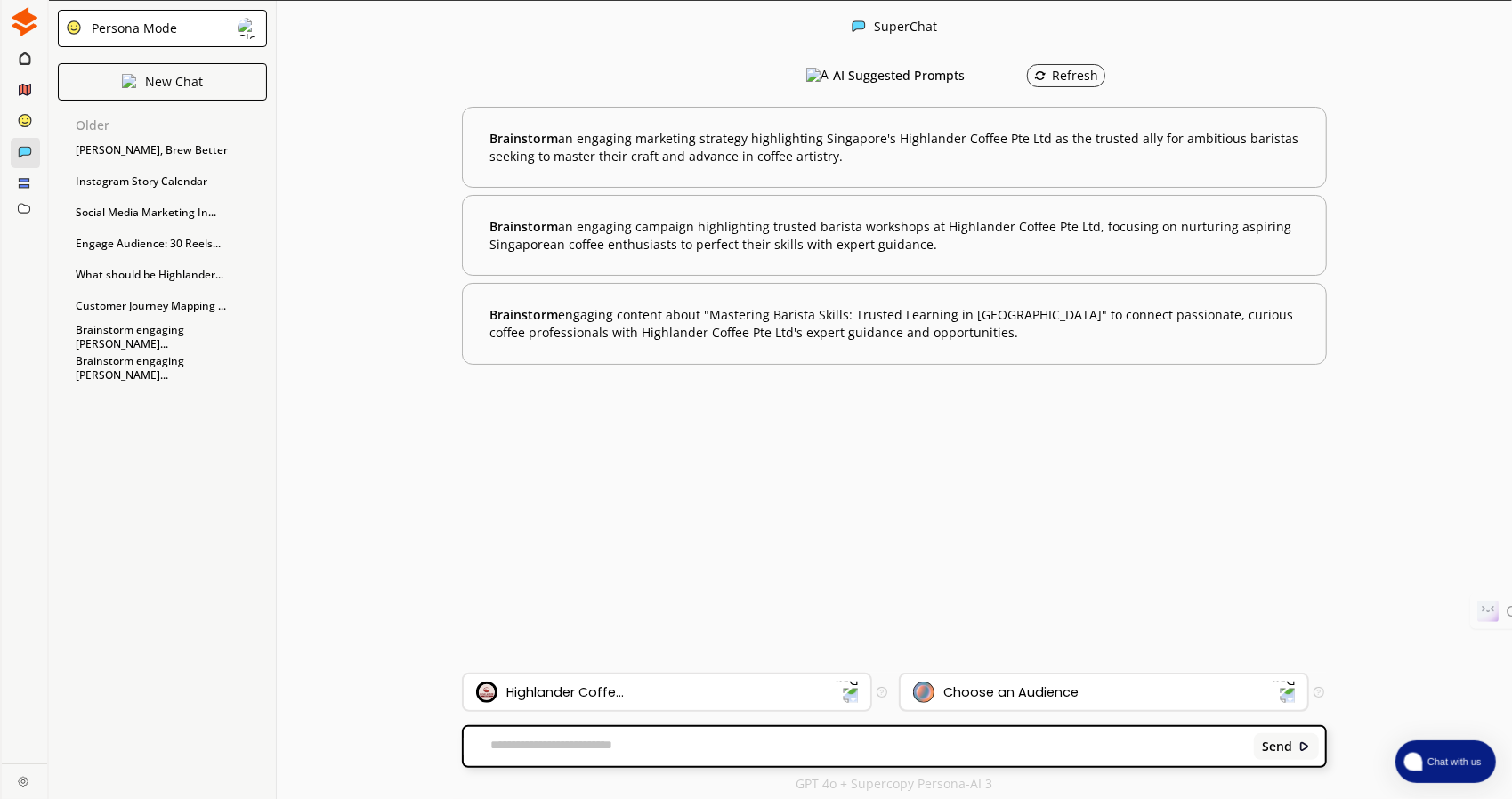
click at [1113, 697] on div "Choose an Audience" at bounding box center [1093, 693] width 361 height 22
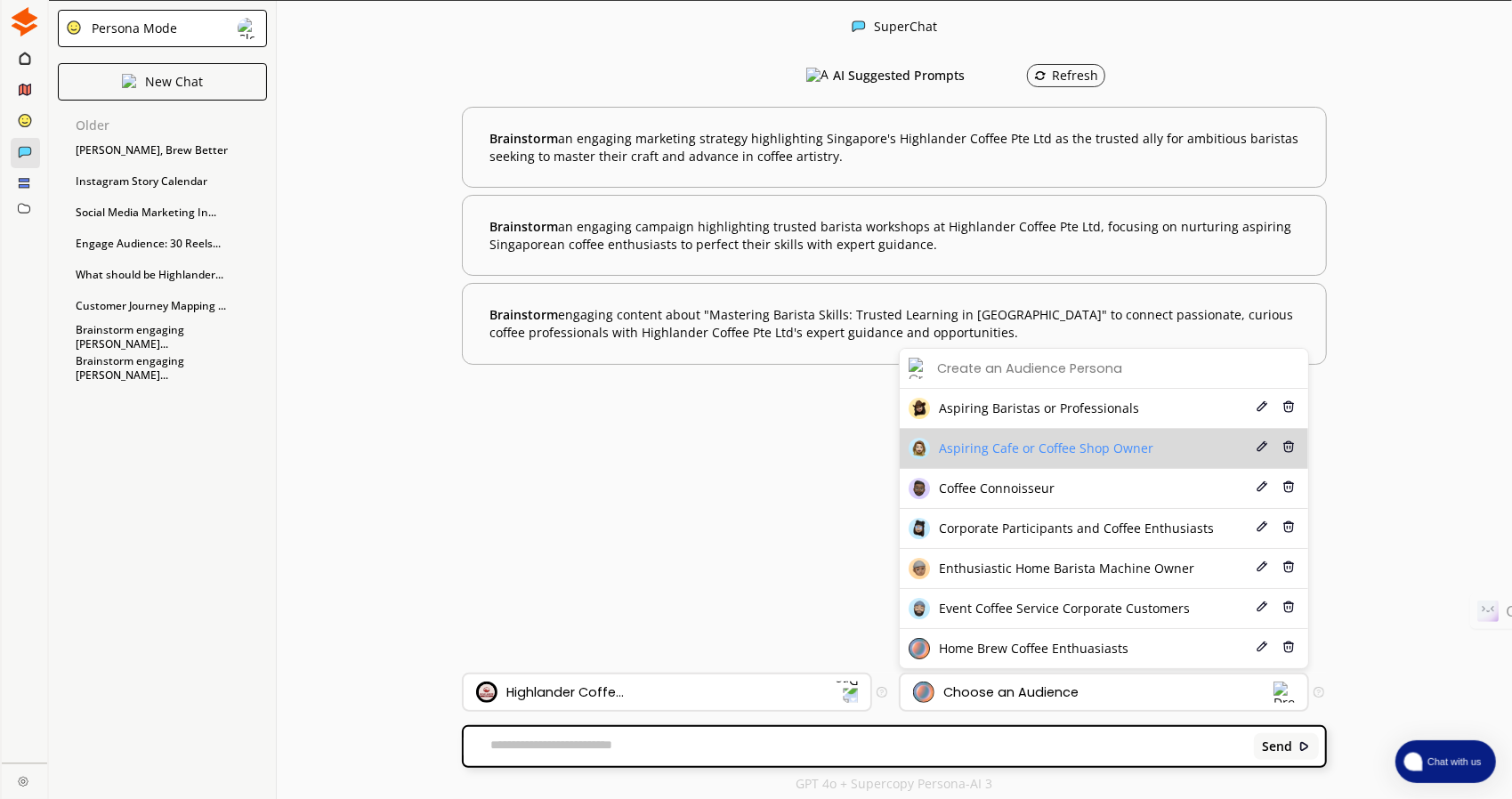
click at [1103, 463] on li "Aspiring Cafe or Coffee Shop Owner Edit Delete" at bounding box center [1103, 448] width 409 height 40
click at [1106, 454] on span "Aspiring Cafe or Coffee Shop Owner" at bounding box center [1046, 448] width 215 height 14
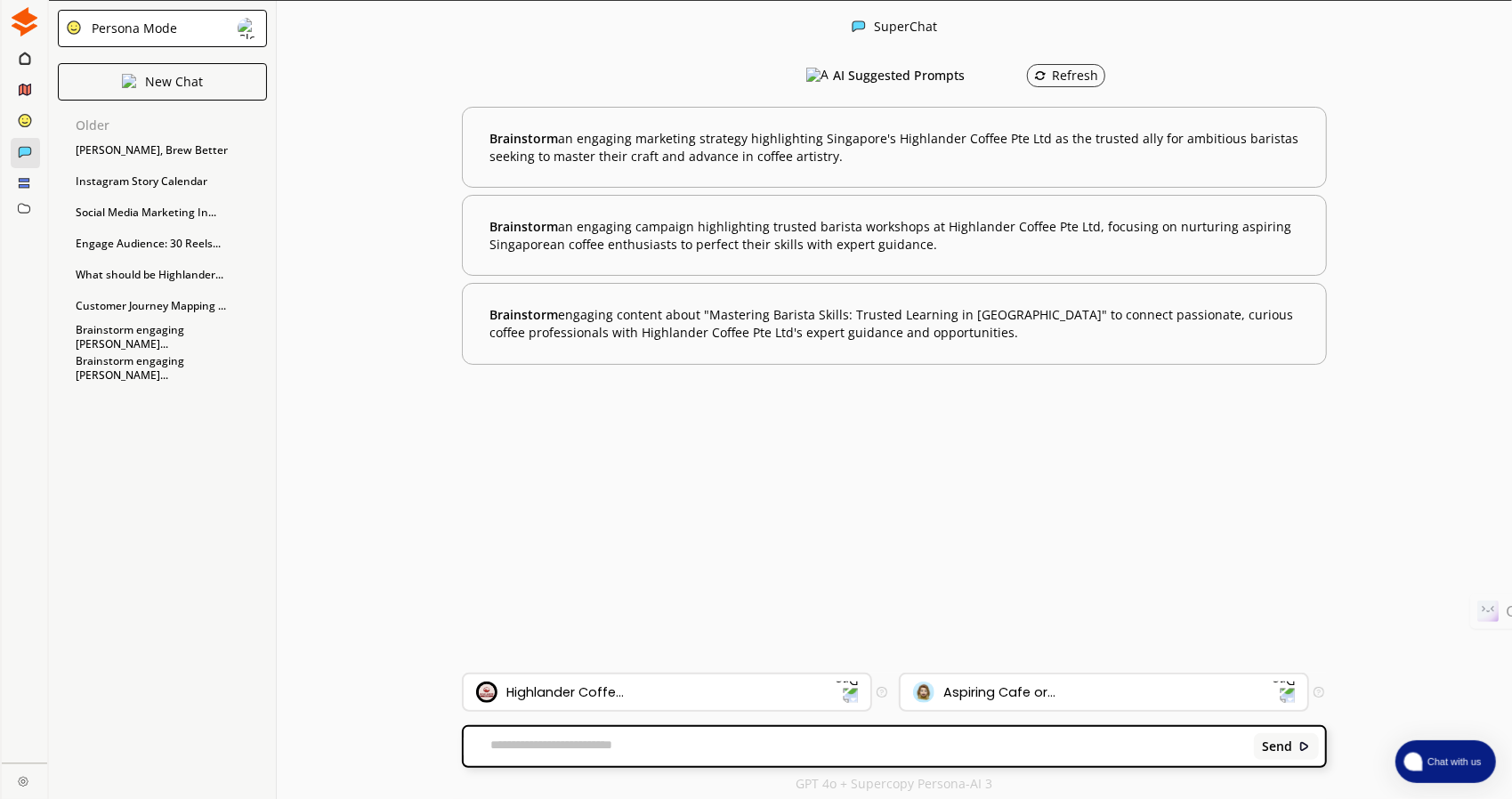
click at [830, 756] on div "Send" at bounding box center [894, 746] width 862 height 39
click at [760, 748] on textarea at bounding box center [855, 747] width 784 height 18
click at [1475, 769] on button "Chat with us" at bounding box center [1445, 761] width 100 height 42
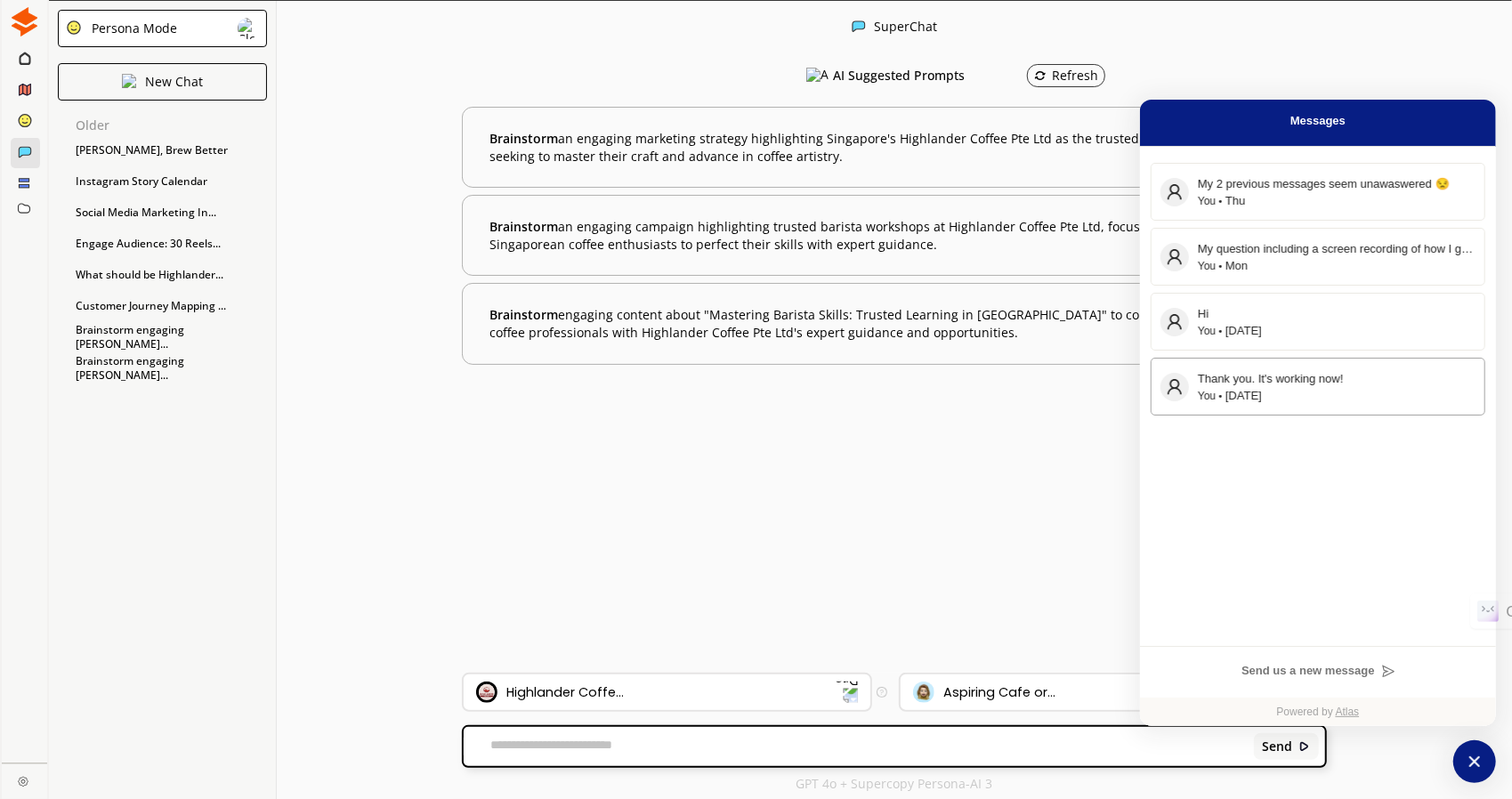
click at [1239, 403] on div "You [DATE]" at bounding box center [1337, 396] width 278 height 16
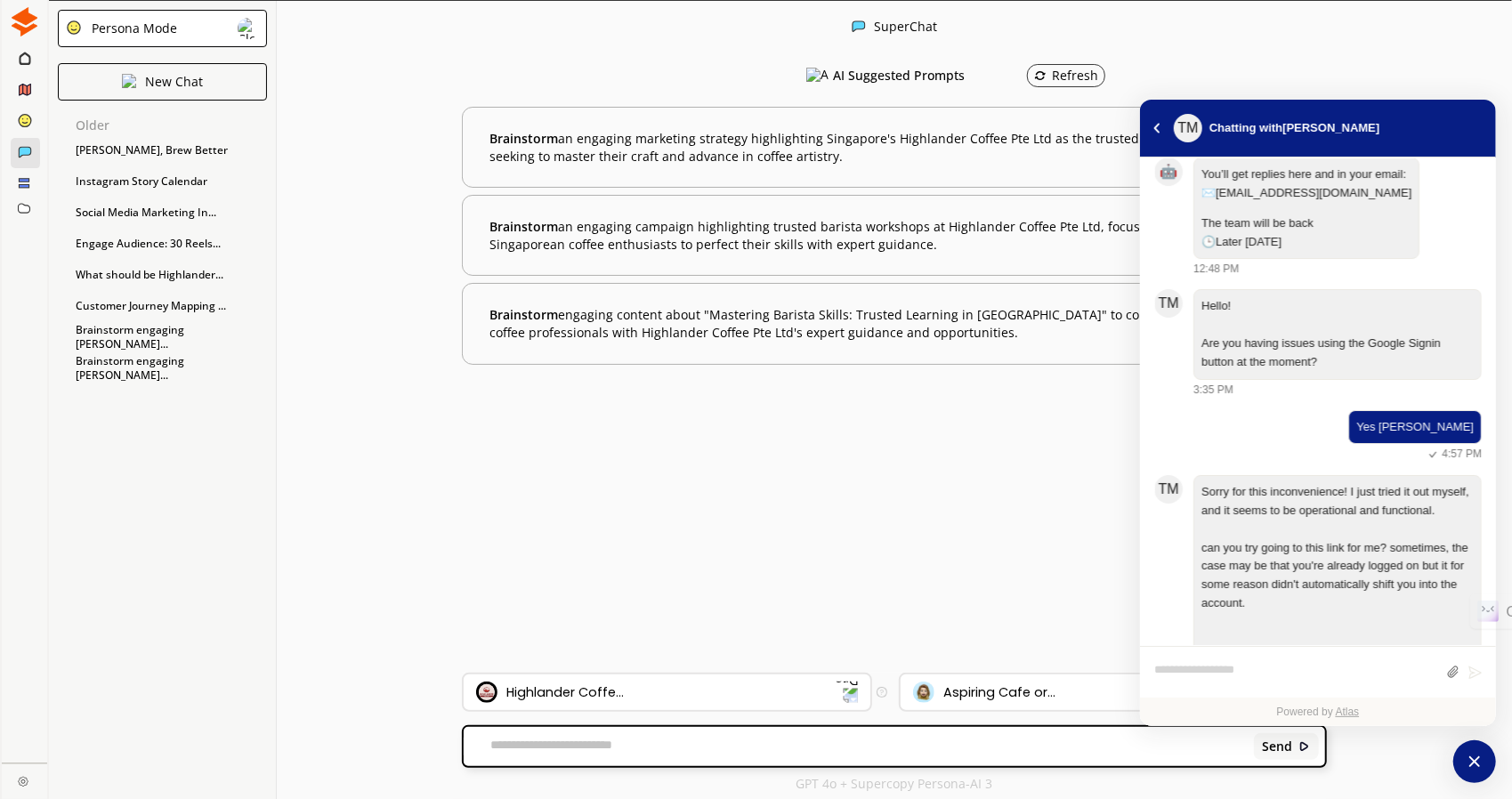
scroll to position [86, 0]
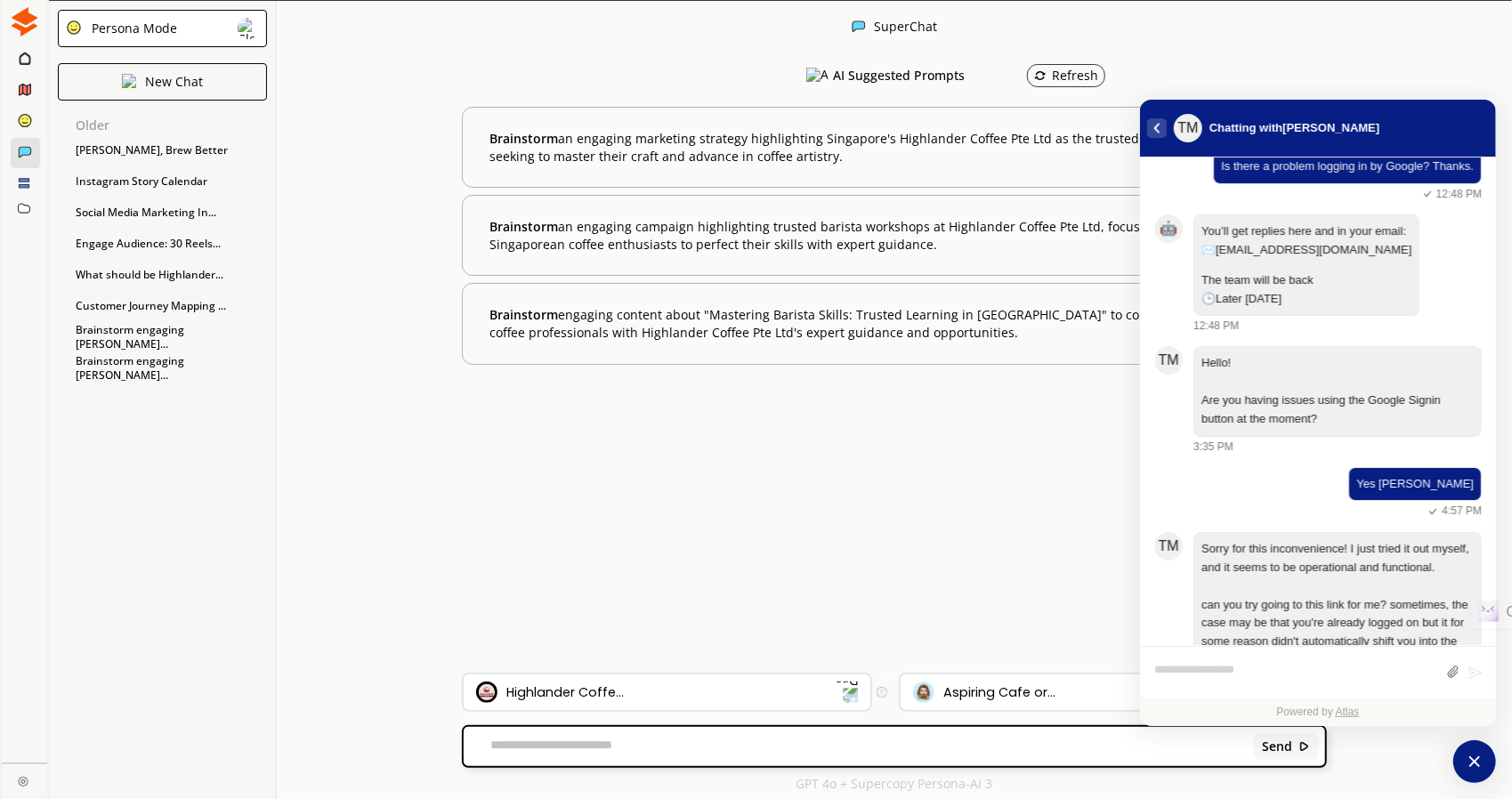
click at [1160, 127] on button "atlas-back-button" at bounding box center [1157, 128] width 20 height 20
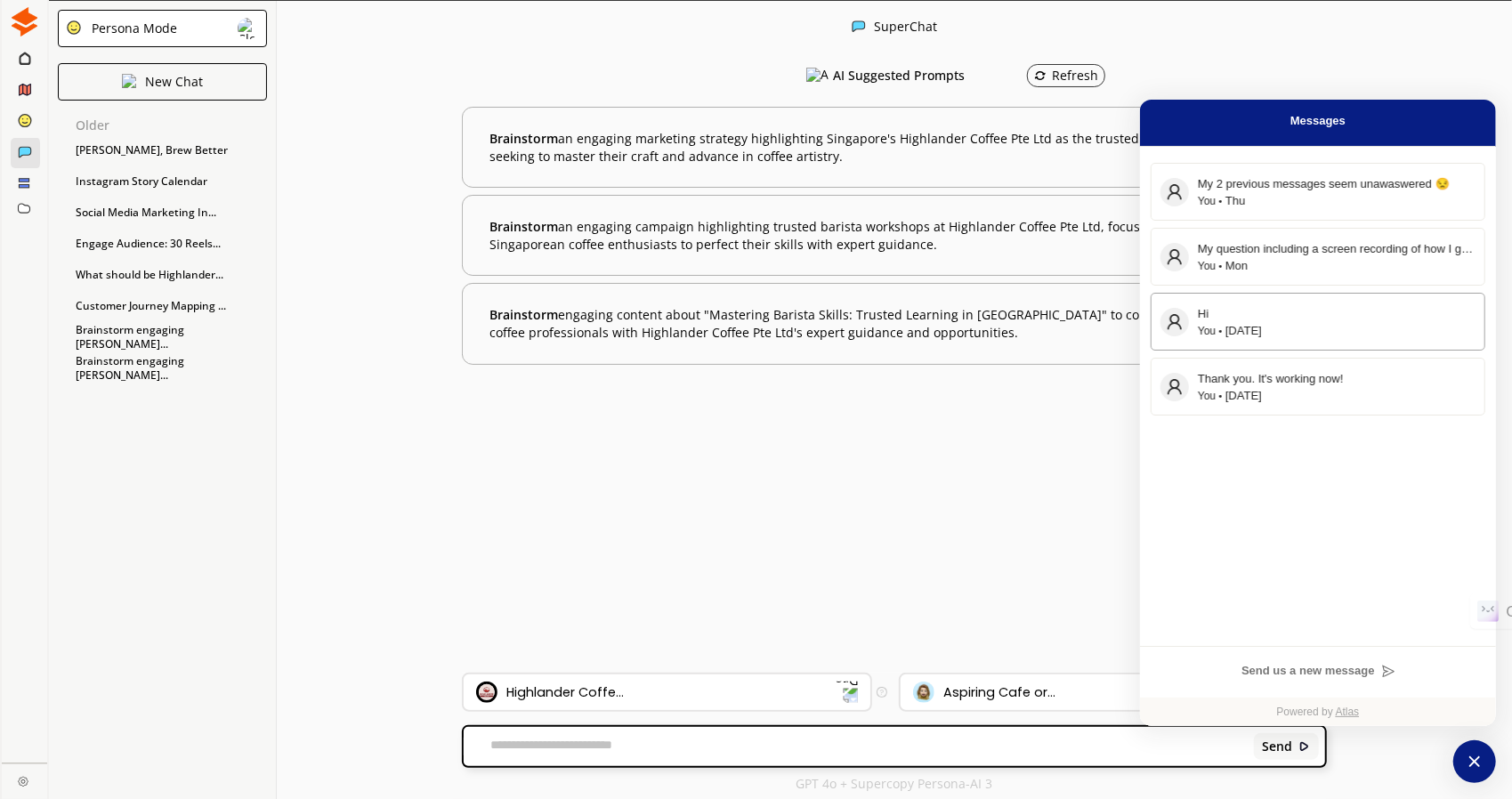
click at [1283, 323] on div "You [DATE]" at bounding box center [1337, 331] width 278 height 16
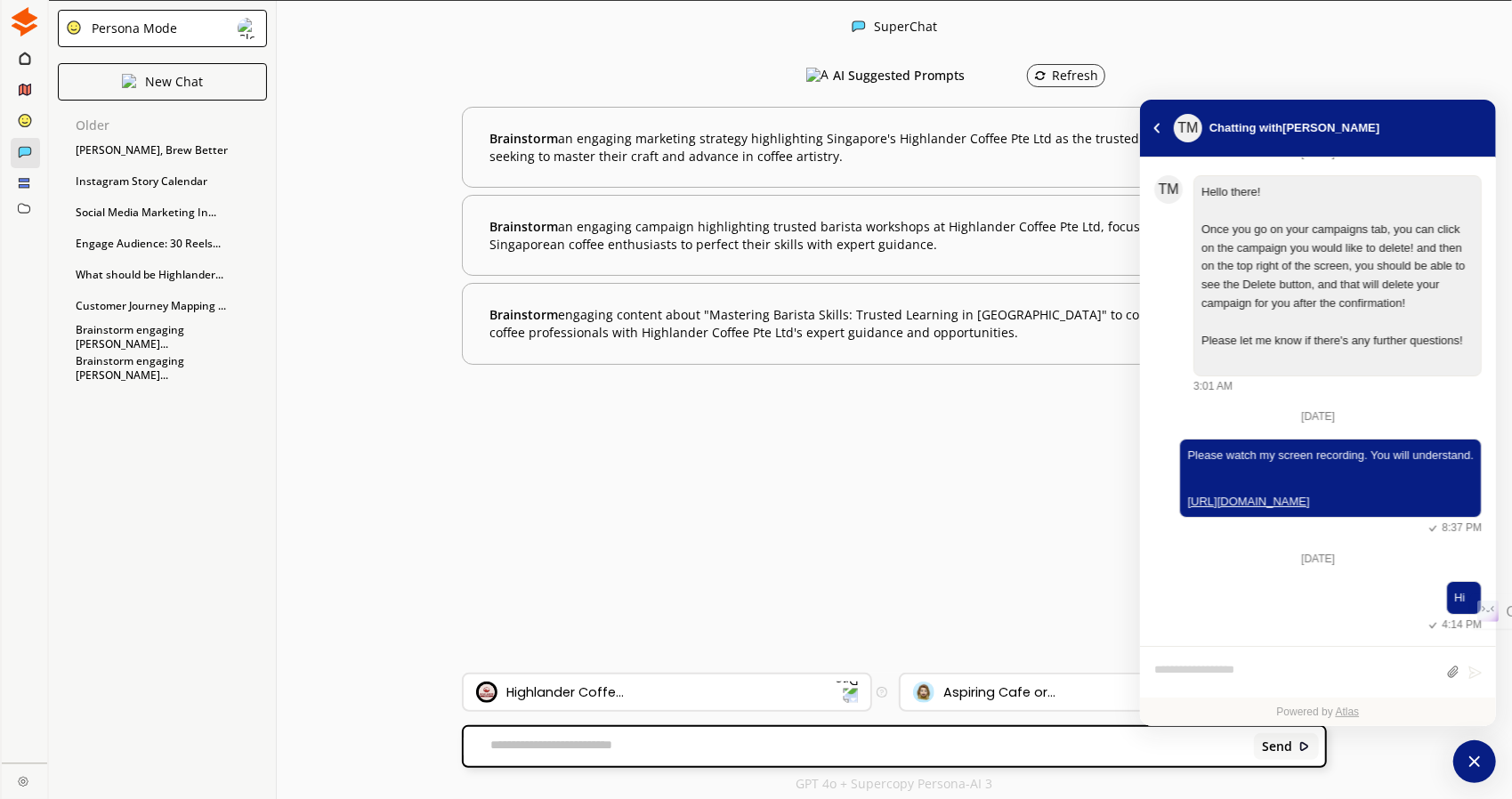
scroll to position [200, 0]
click at [1214, 492] on link "[URL][DOMAIN_NAME]" at bounding box center [1331, 501] width 287 height 18
